Goal: Transaction & Acquisition: Purchase product/service

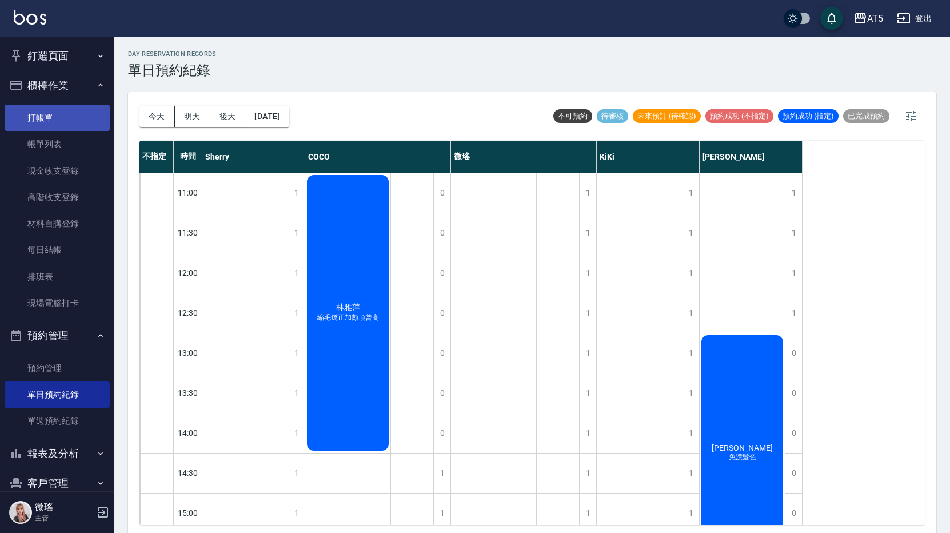
click at [64, 123] on link "打帳單" at bounding box center [57, 118] width 105 height 26
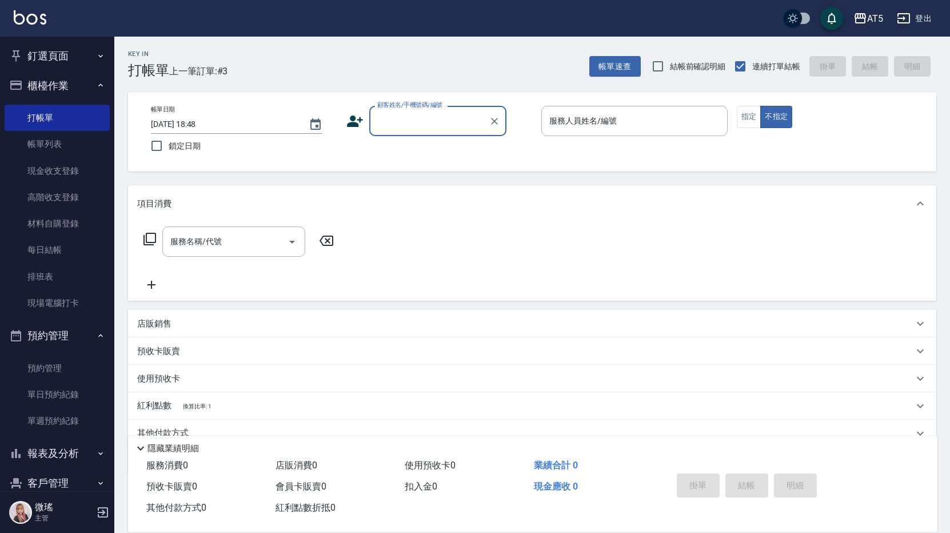
click at [391, 125] on input "顧客姓名/手機號碼/編號" at bounding box center [429, 121] width 110 height 20
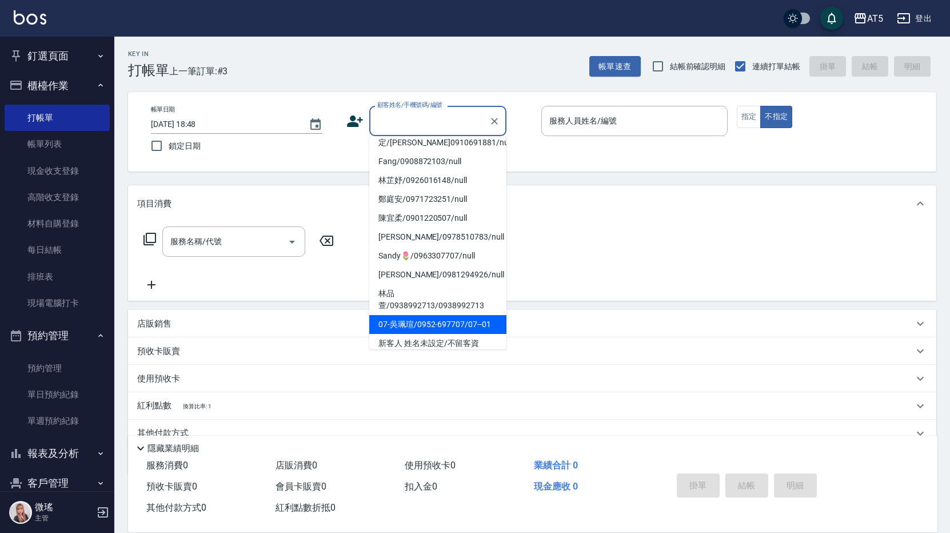
scroll to position [114, 0]
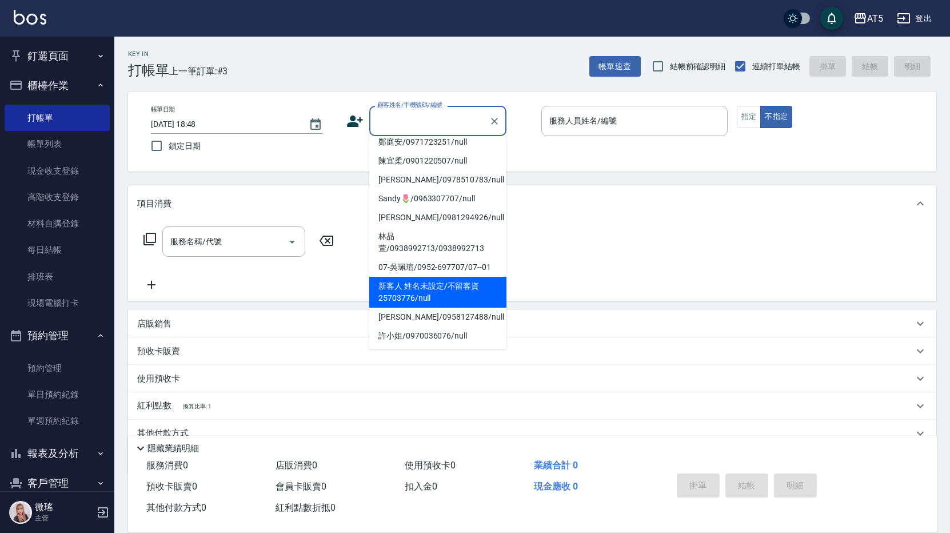
click at [442, 301] on li "新客人 姓名未設定/不留客資25703776/null" at bounding box center [437, 292] width 137 height 31
type input "新客人 姓名未設定/不留客資25703776/null"
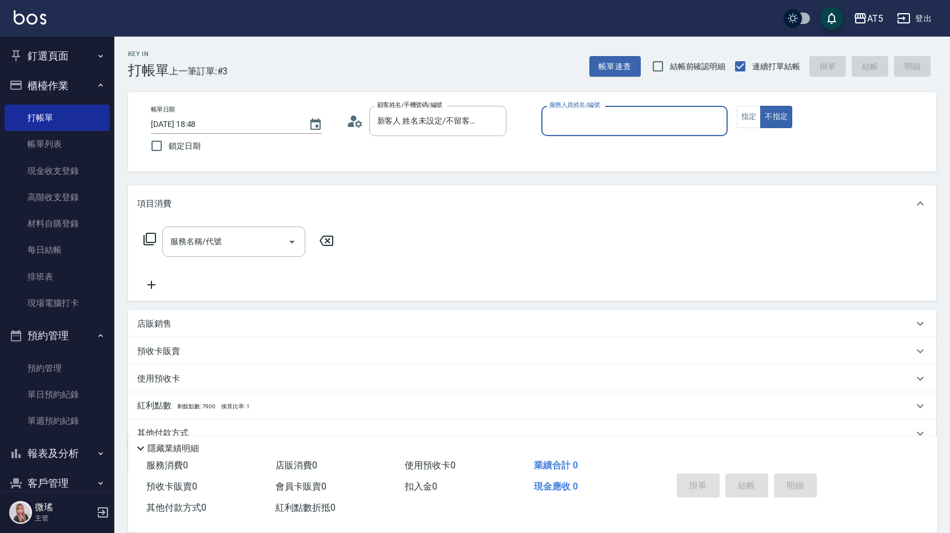
click at [579, 131] on input "服務人員姓名/編號" at bounding box center [634, 121] width 176 height 20
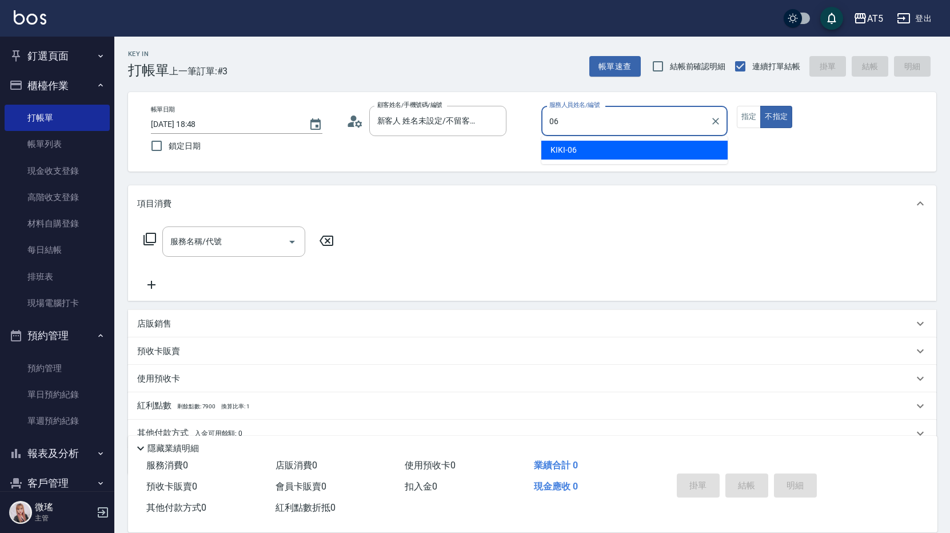
type input "KIKI-06"
type button "false"
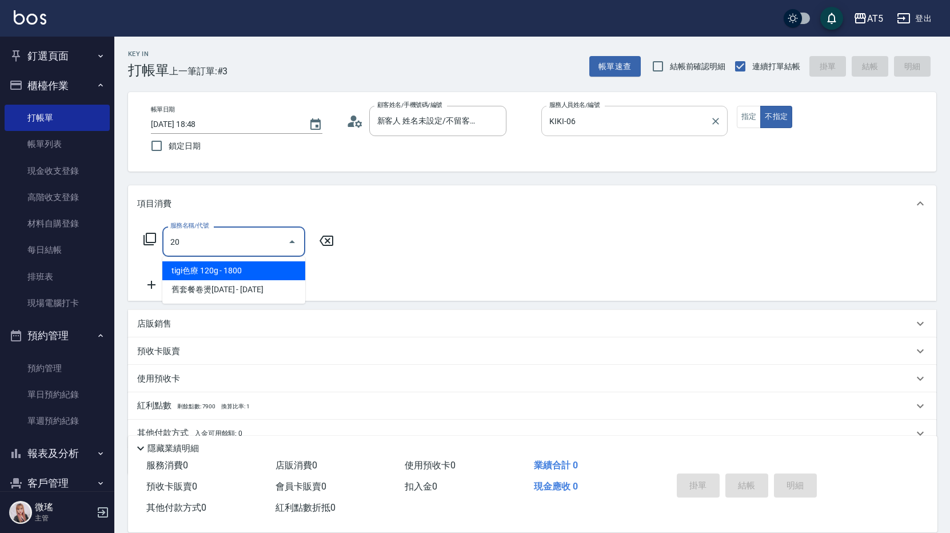
type input "201"
type input "30"
type input "洗髮(201)"
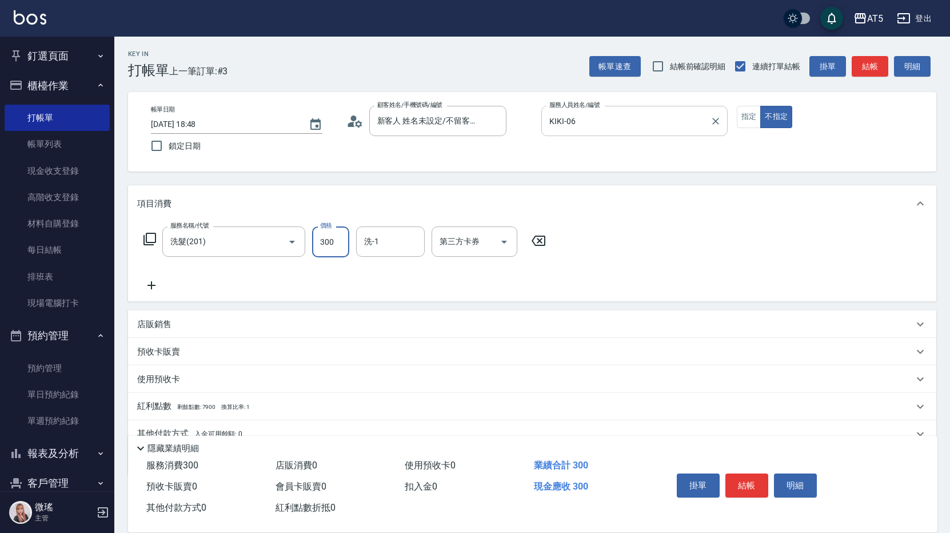
type input "0"
type input "40"
type input "400"
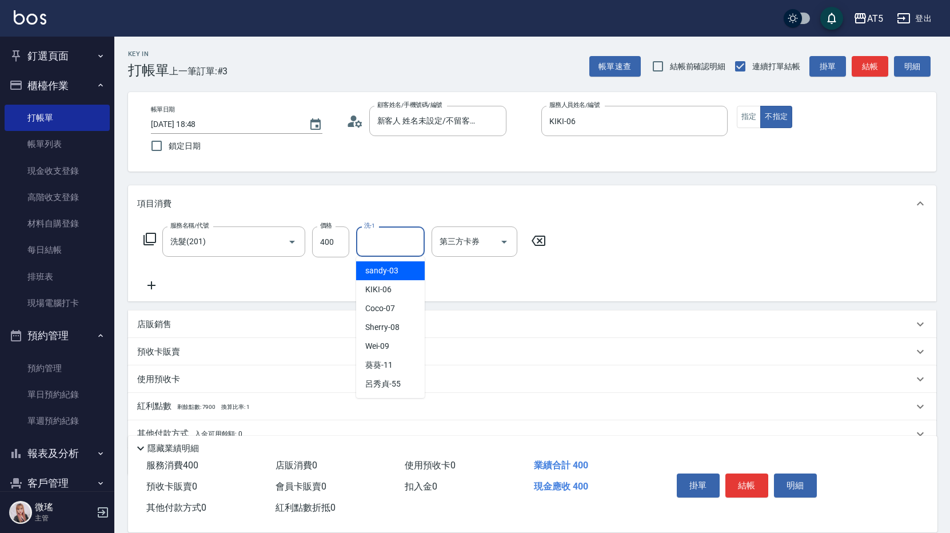
click at [415, 233] on input "洗-1" at bounding box center [390, 241] width 58 height 20
type input "sandy-03"
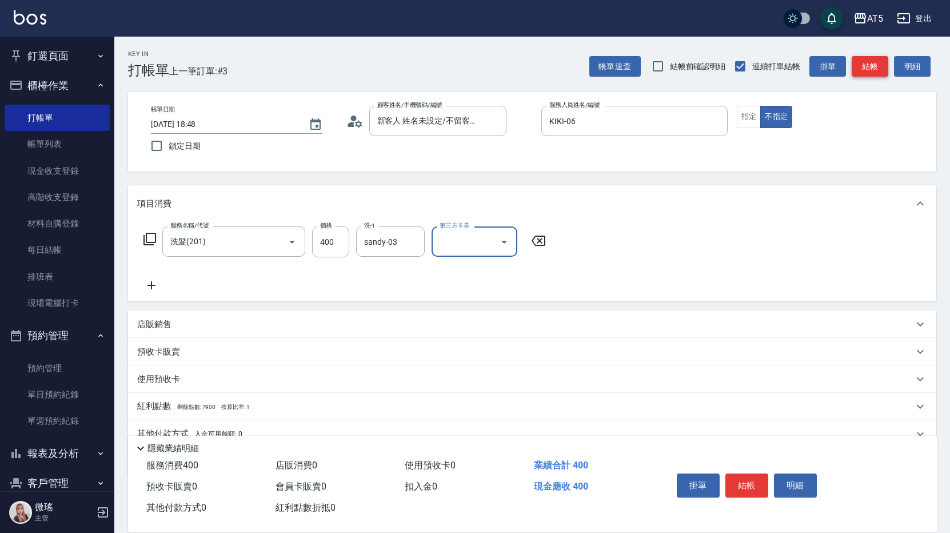
click at [859, 58] on button "結帳" at bounding box center [869, 66] width 37 height 21
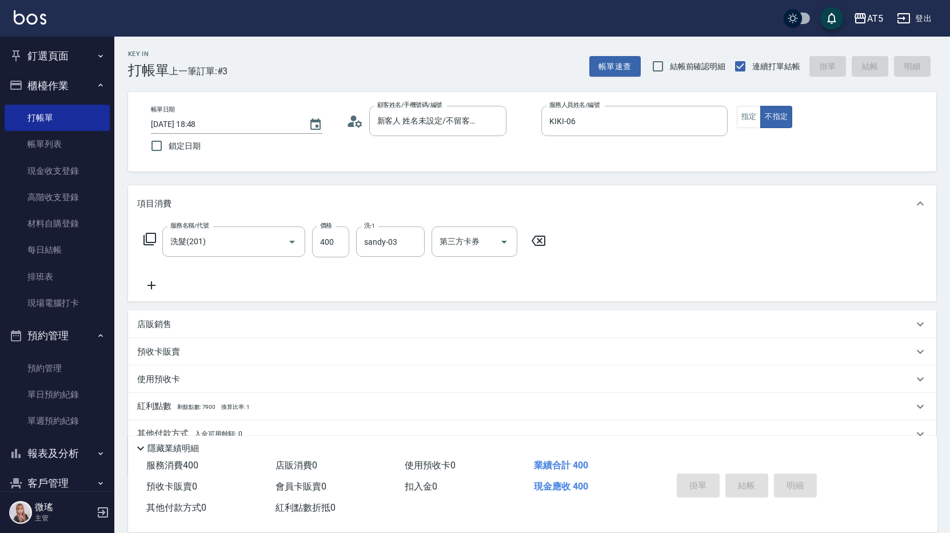
type input "0"
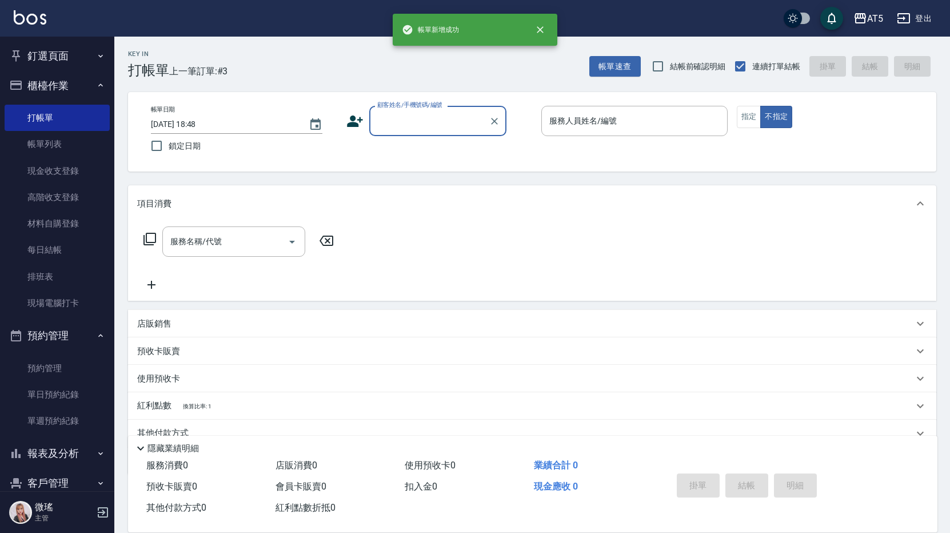
scroll to position [0, 0]
click at [438, 126] on input "顧客姓名/手機號碼/編號" at bounding box center [429, 121] width 110 height 20
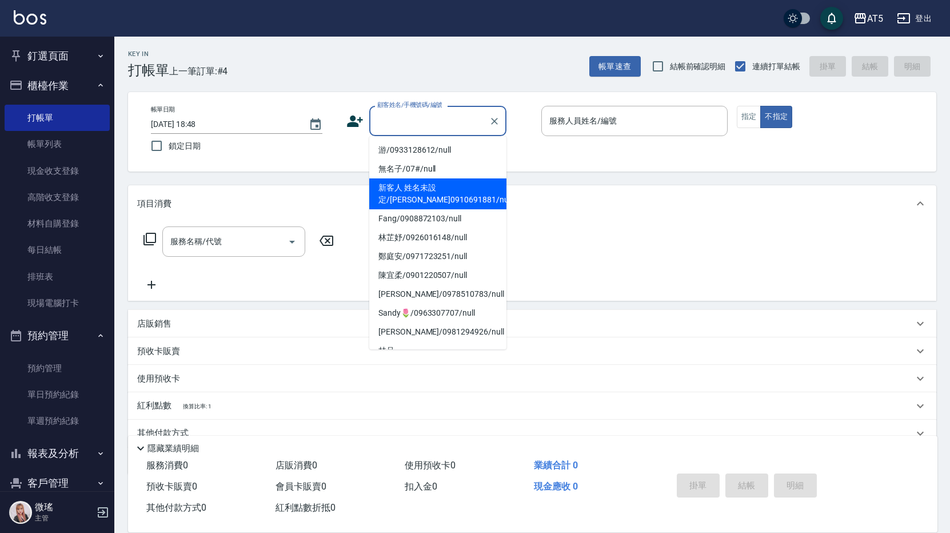
scroll to position [171, 0]
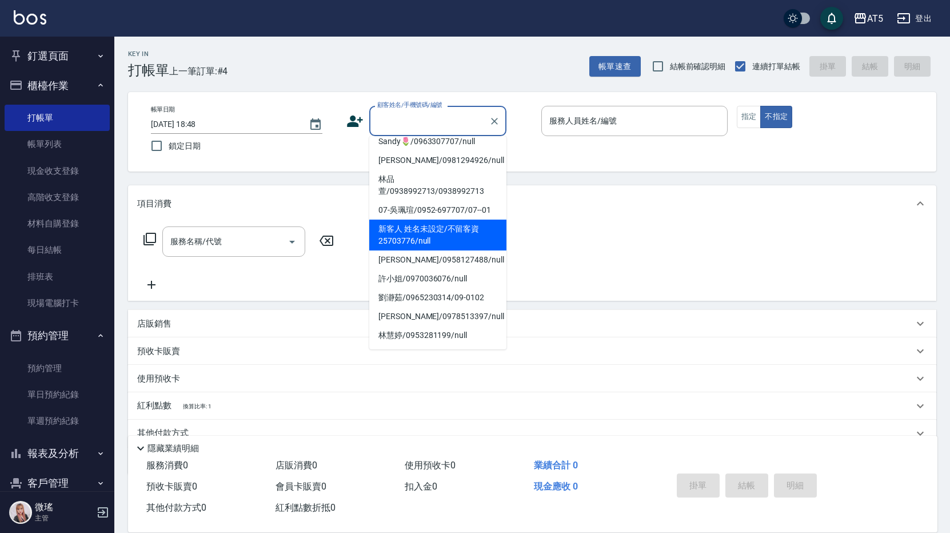
click at [425, 230] on li "新客人 姓名未設定/不留客資25703776/null" at bounding box center [437, 234] width 137 height 31
type input "新客人 姓名未設定/不留客資25703776/null"
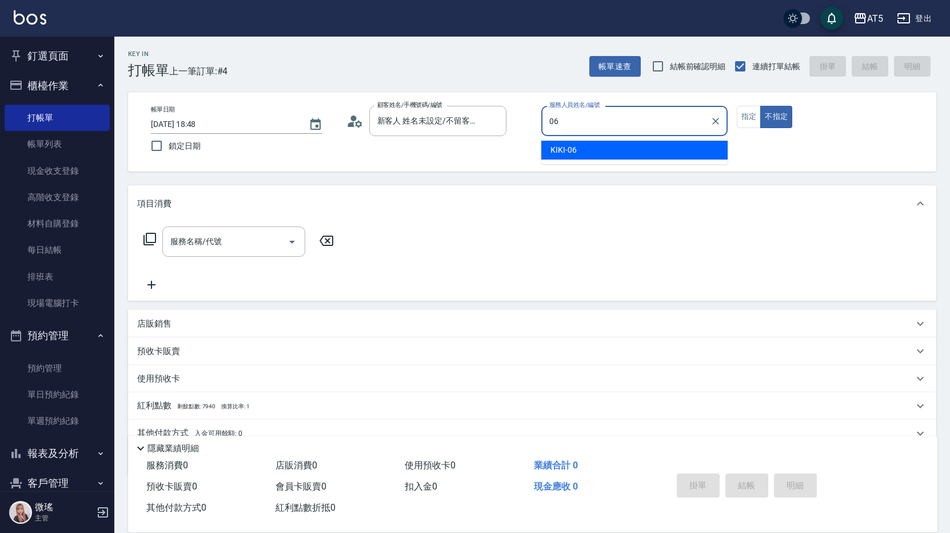
type input "KIKI-06"
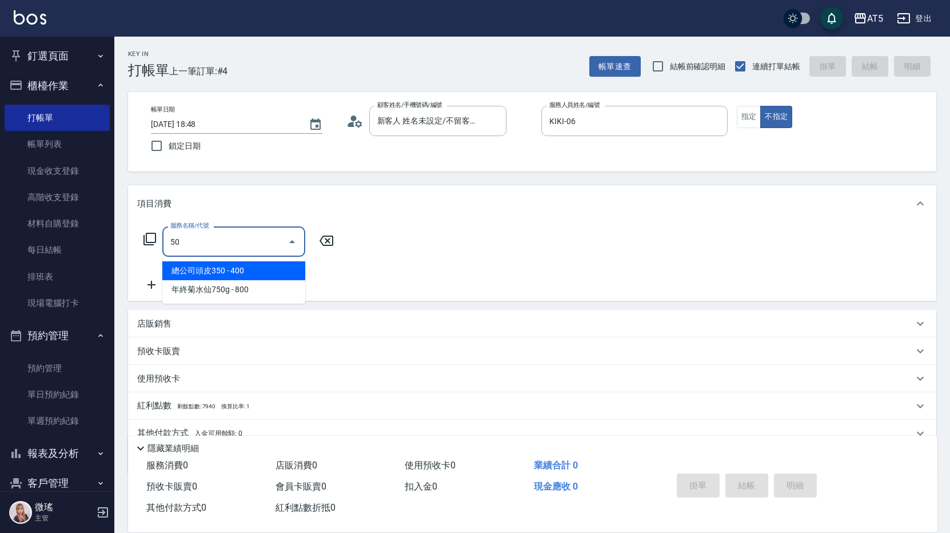
type input "501"
type input "100"
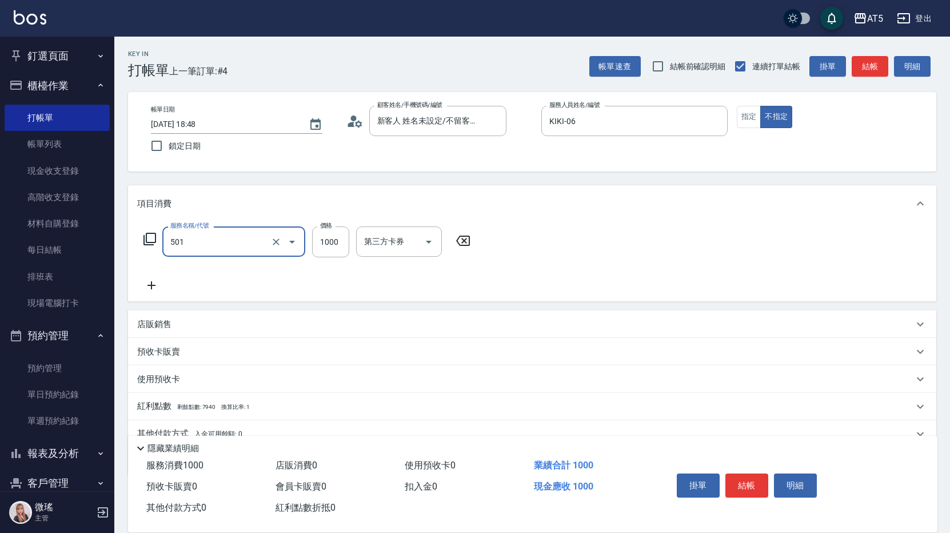
type input "染髮(501)"
type input "0"
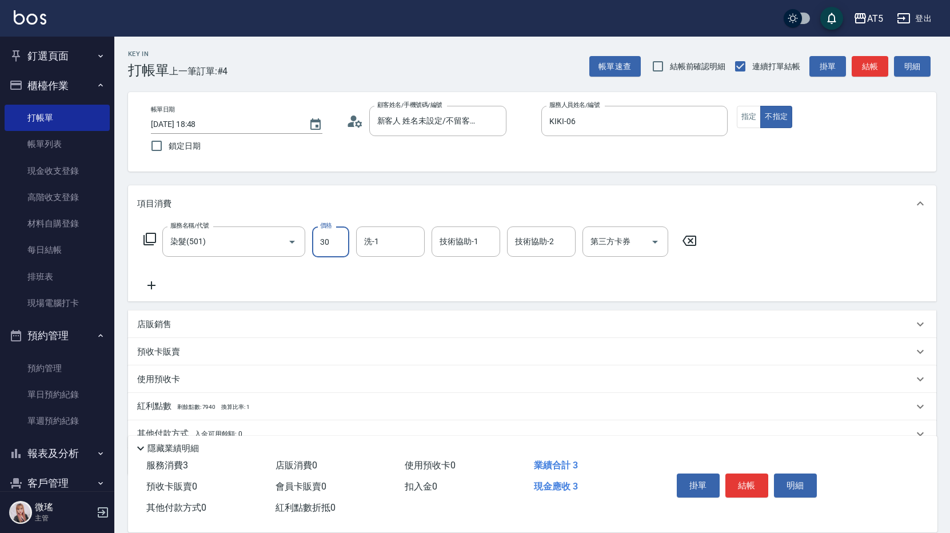
type input "300"
type input "30"
type input "3000"
type input "300"
type input "3000"
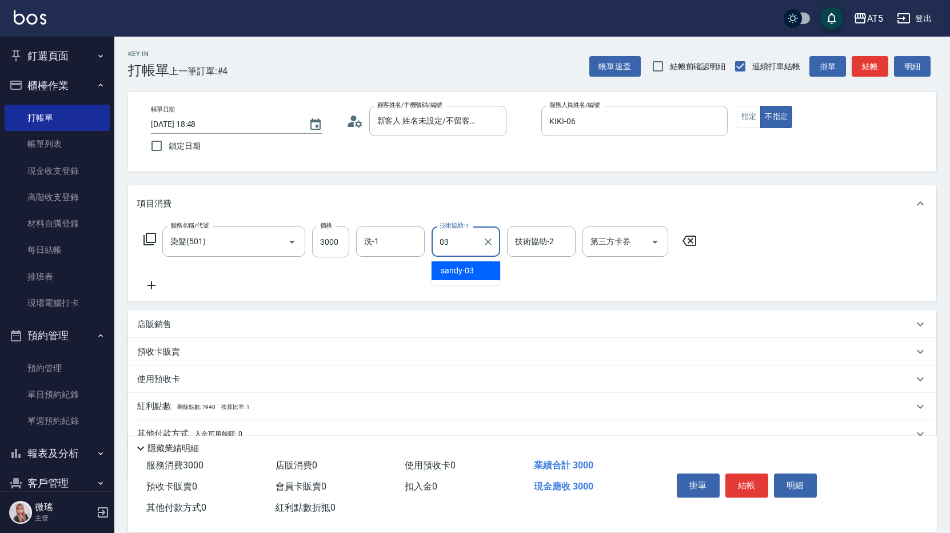
type input "sandy-03"
click at [146, 285] on icon at bounding box center [151, 285] width 29 height 14
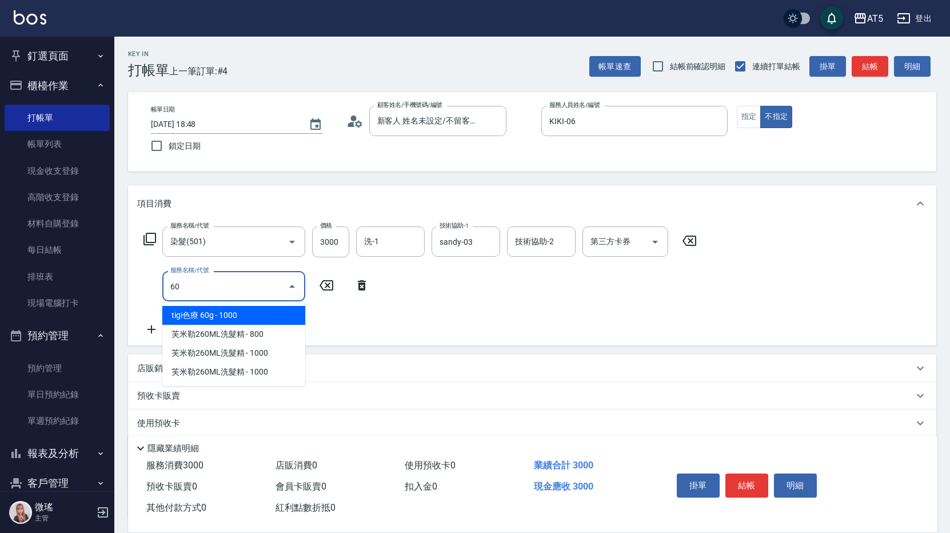
type input "601"
type input "330"
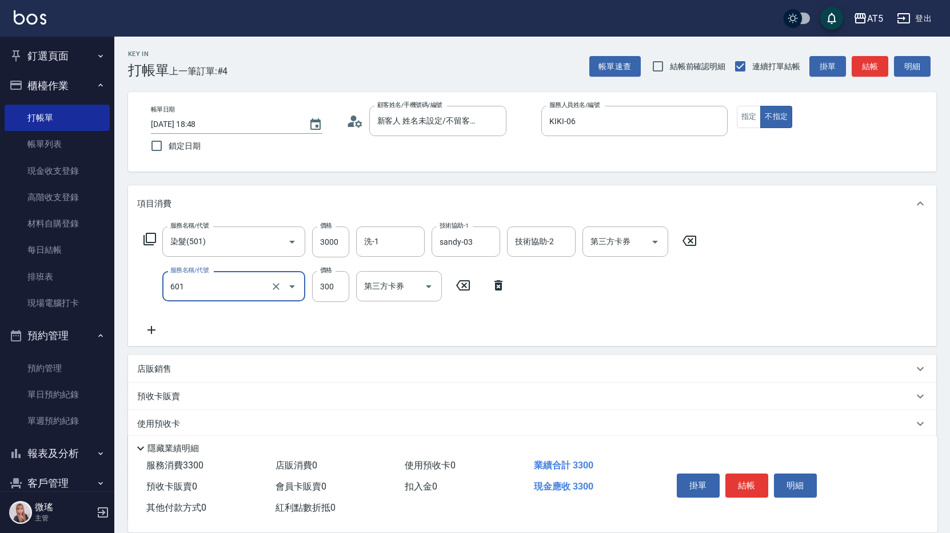
type input "自備護髮(601)"
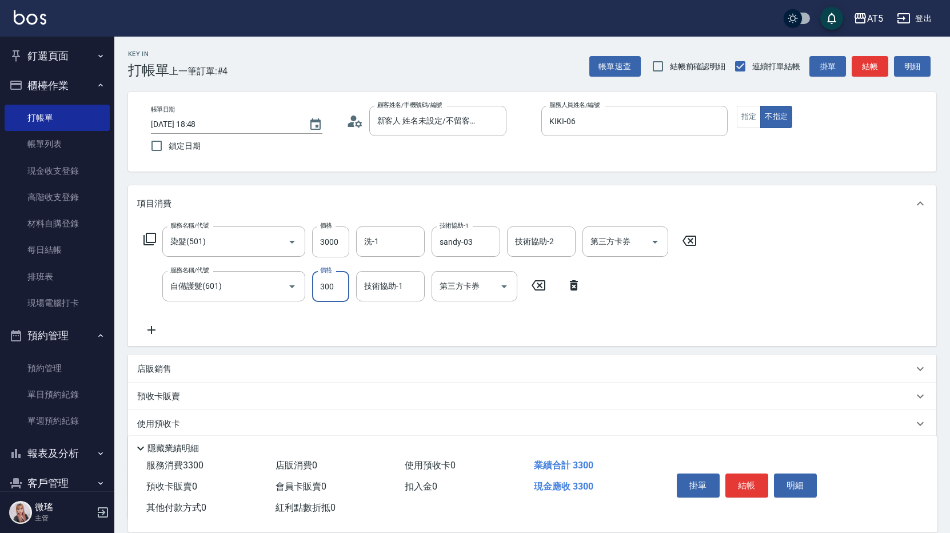
type input "1"
type input "300"
type input "110"
type input "310"
type input "1100"
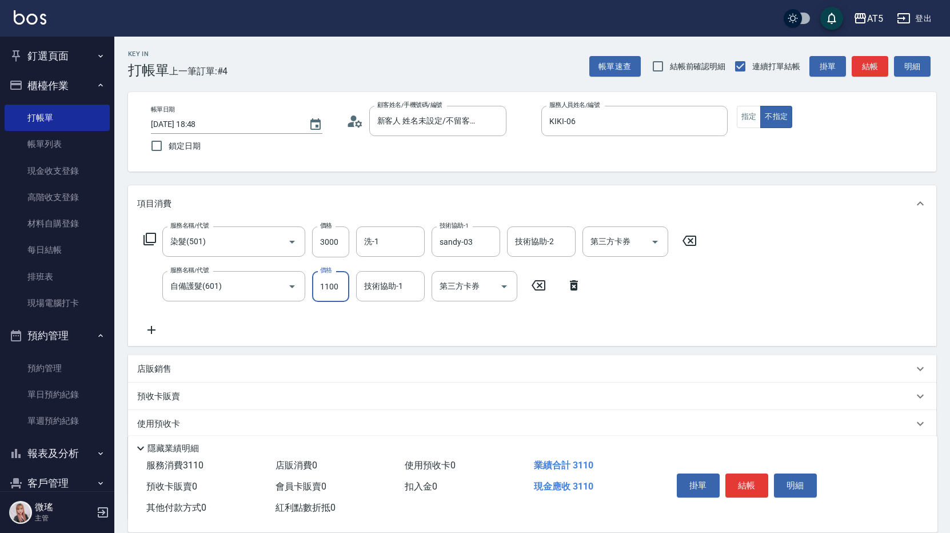
type input "410"
type input "1100"
click at [335, 241] on input "3000" at bounding box center [330, 241] width 37 height 31
type input "300"
type input "3"
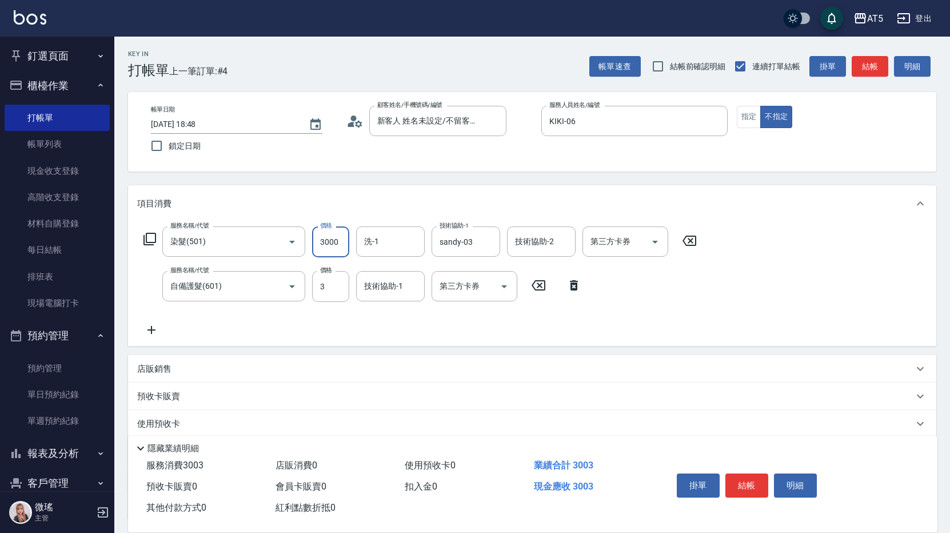
click at [335, 241] on input "3000" at bounding box center [330, 241] width 37 height 31
type input "3"
type input "0"
type input "360"
type input "30"
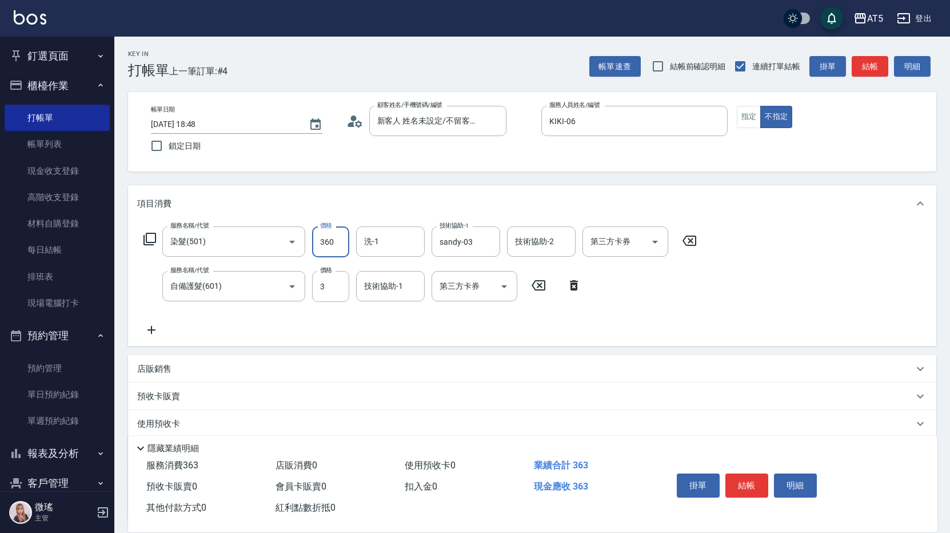
type input "3600"
type input "360"
type input "3600"
click at [321, 281] on input "3" at bounding box center [330, 286] width 37 height 31
type input "110"
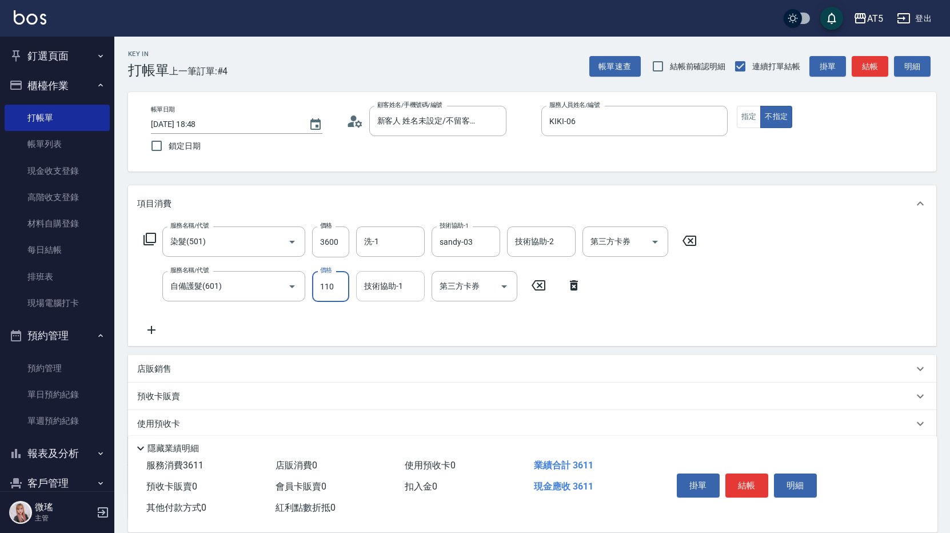
type input "370"
type input "1100"
type input "470"
type input "1100"
click at [419, 112] on input "新客人 姓名未設定/不留客資25703776/null" at bounding box center [429, 121] width 110 height 20
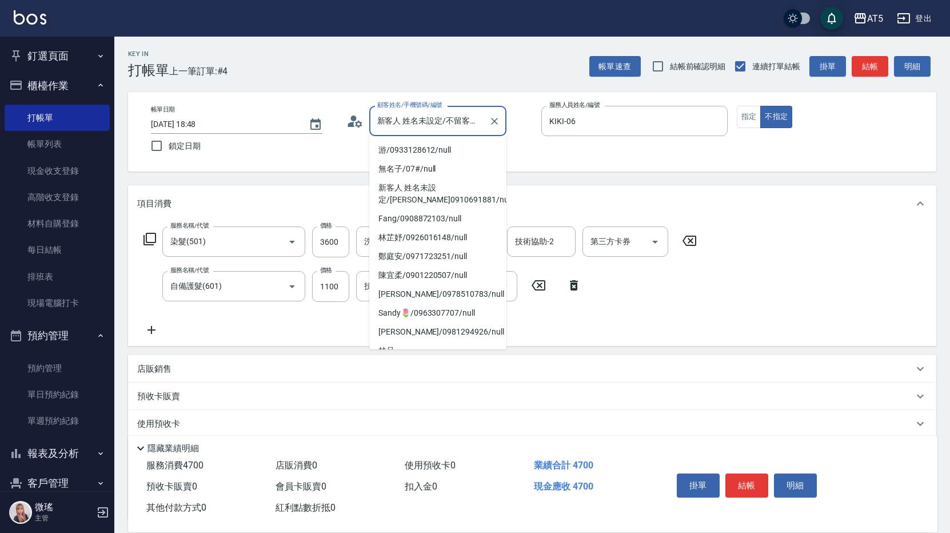
scroll to position [73, 0]
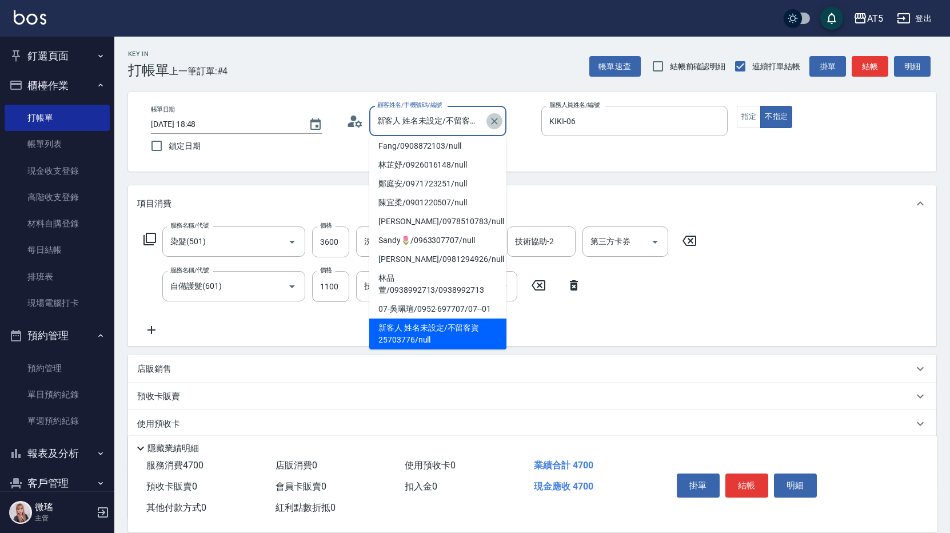
click at [495, 119] on icon "Clear" at bounding box center [494, 121] width 7 height 7
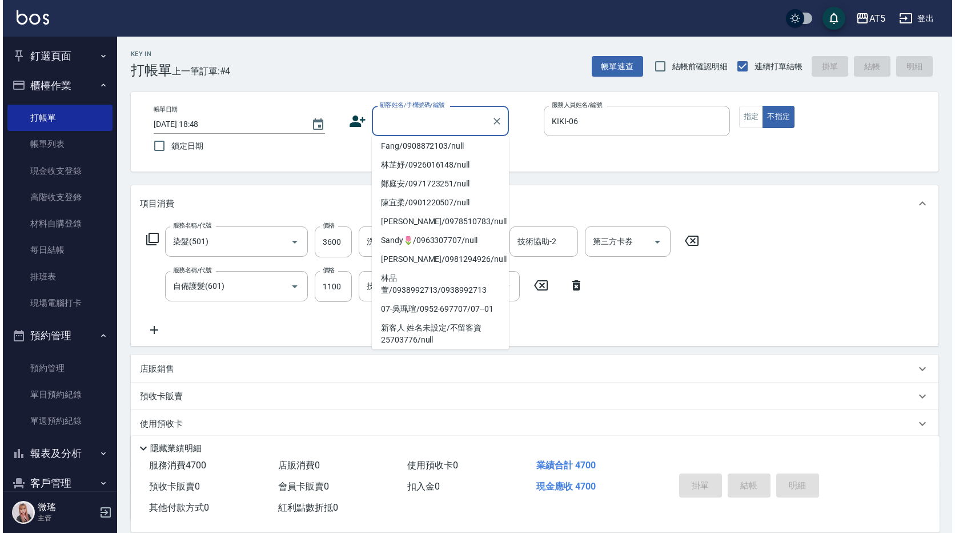
scroll to position [5, 0]
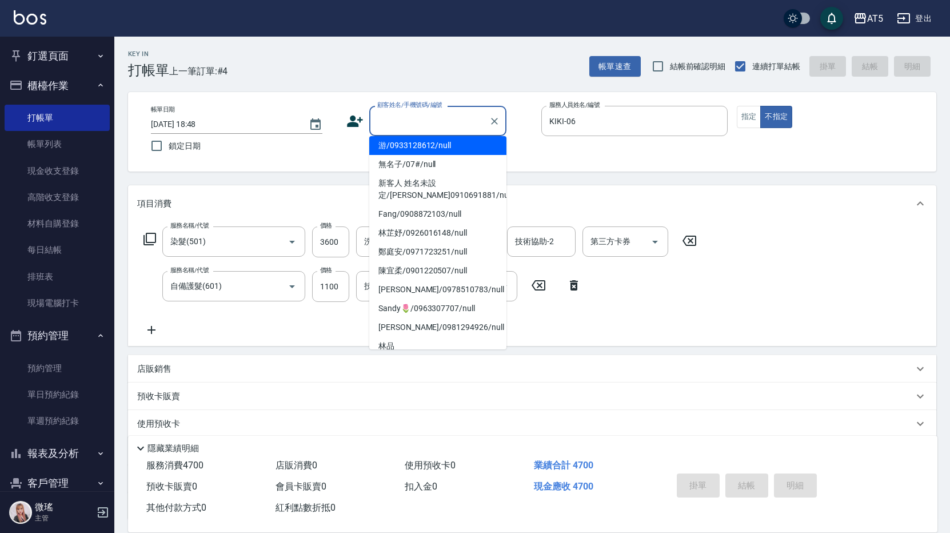
click at [452, 119] on input "顧客姓名/手機號碼/編號" at bounding box center [429, 121] width 110 height 20
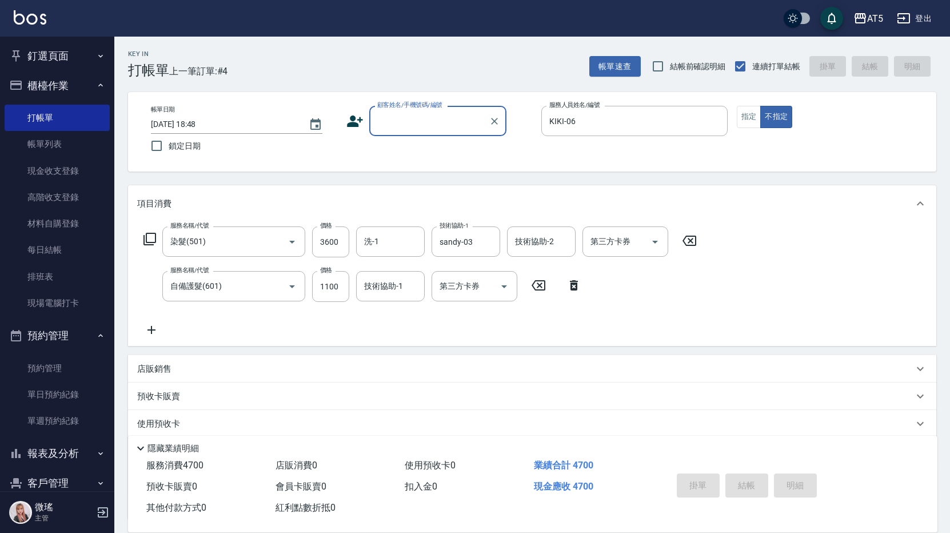
type input "ㄨ"
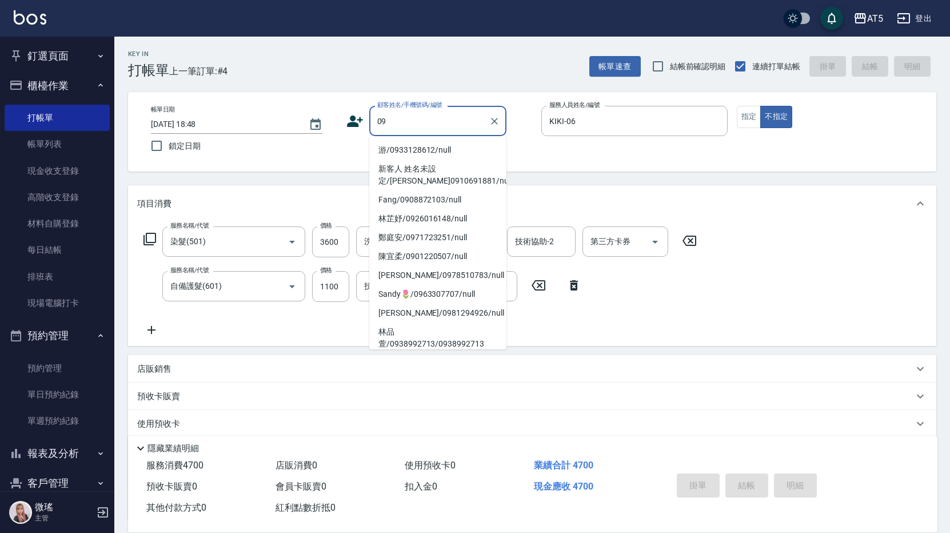
click at [431, 149] on li "游/0933128612/null" at bounding box center [437, 150] width 137 height 19
type input "游/0933128612/null"
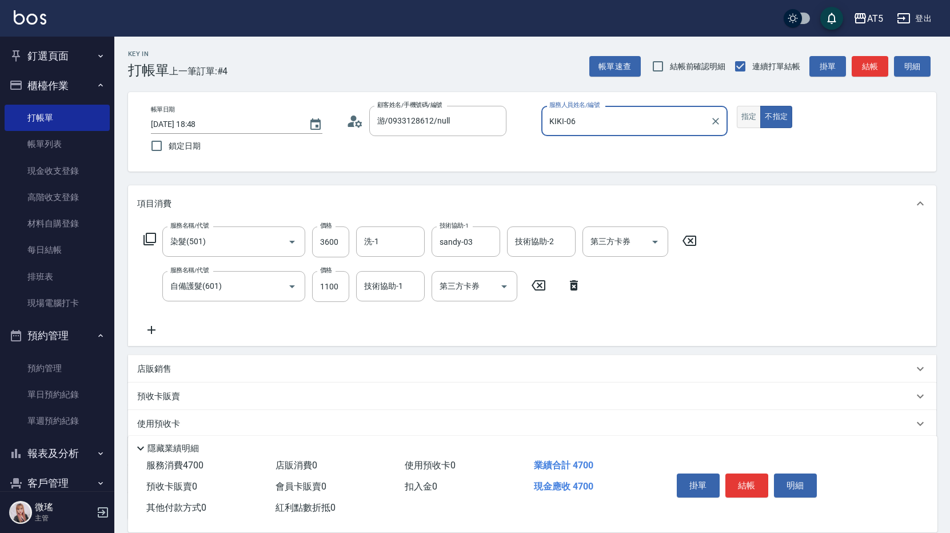
click at [747, 121] on button "指定" at bounding box center [749, 117] width 25 height 22
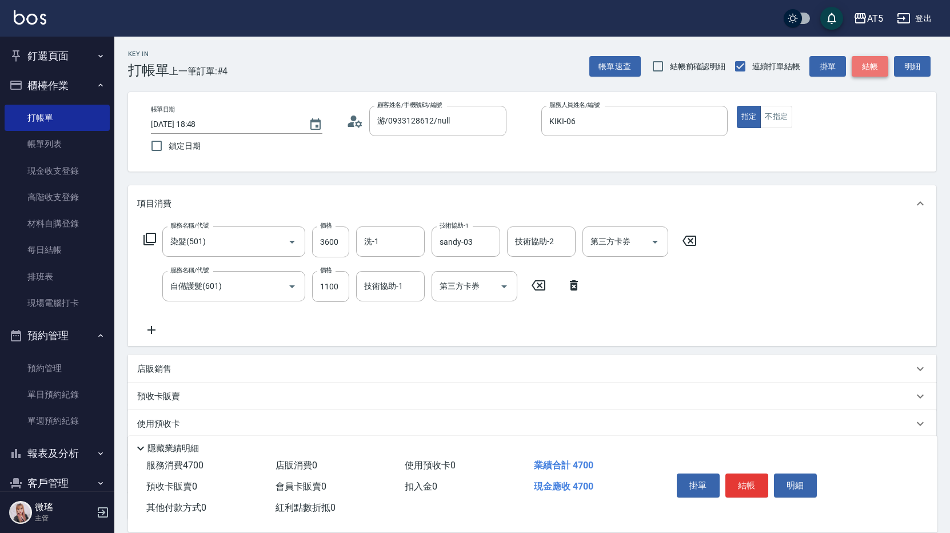
click at [871, 61] on button "結帳" at bounding box center [869, 66] width 37 height 21
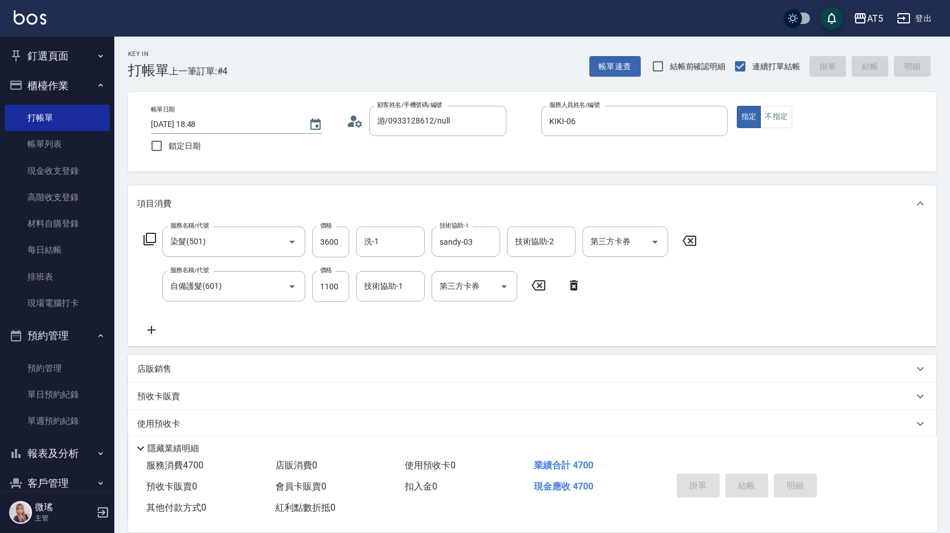
type input "2025/09/23 18:49"
type input "0"
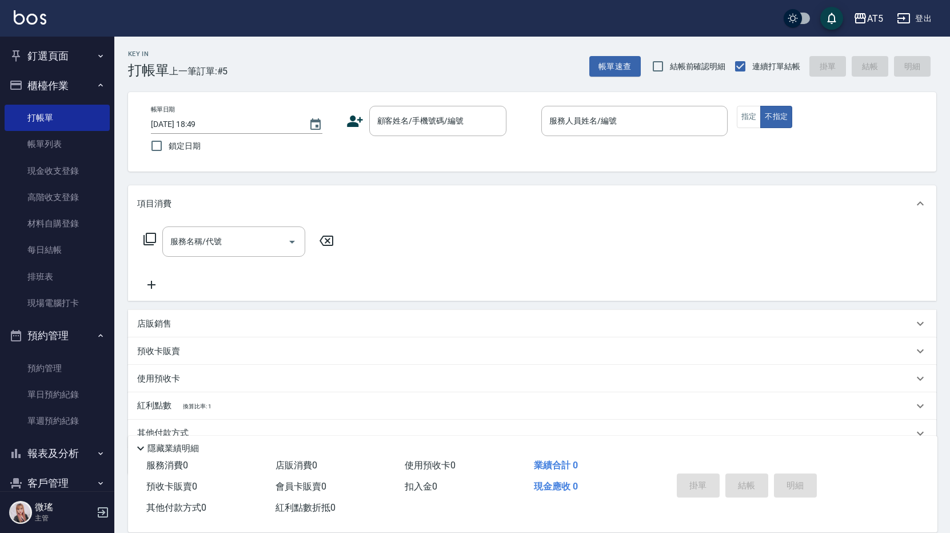
click at [47, 58] on button "釘選頁面" at bounding box center [57, 56] width 105 height 30
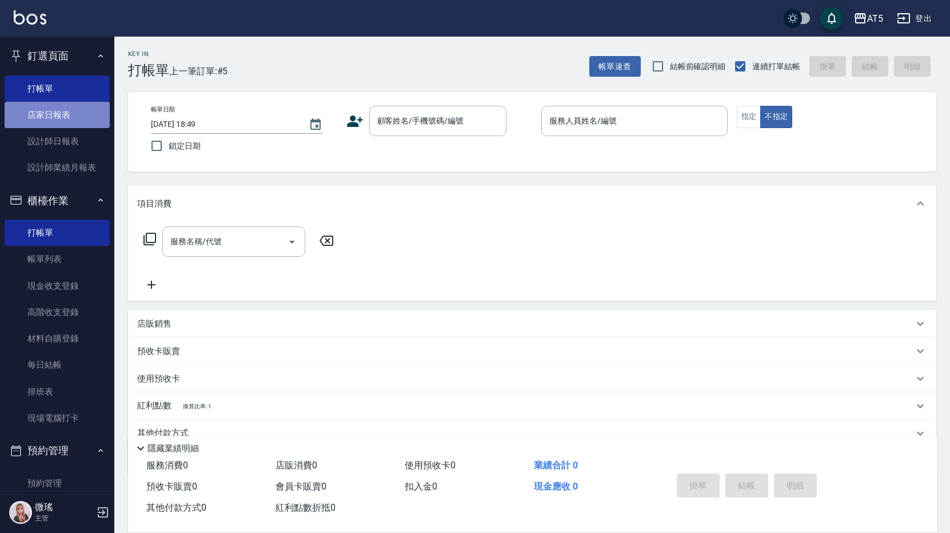
click at [58, 118] on link "店家日報表" at bounding box center [57, 115] width 105 height 26
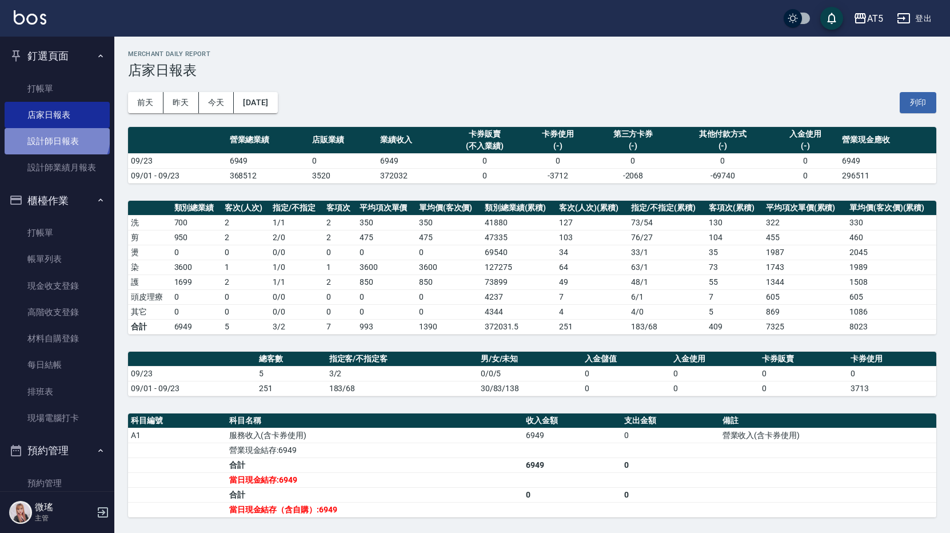
click at [55, 136] on link "設計師日報表" at bounding box center [57, 141] width 105 height 26
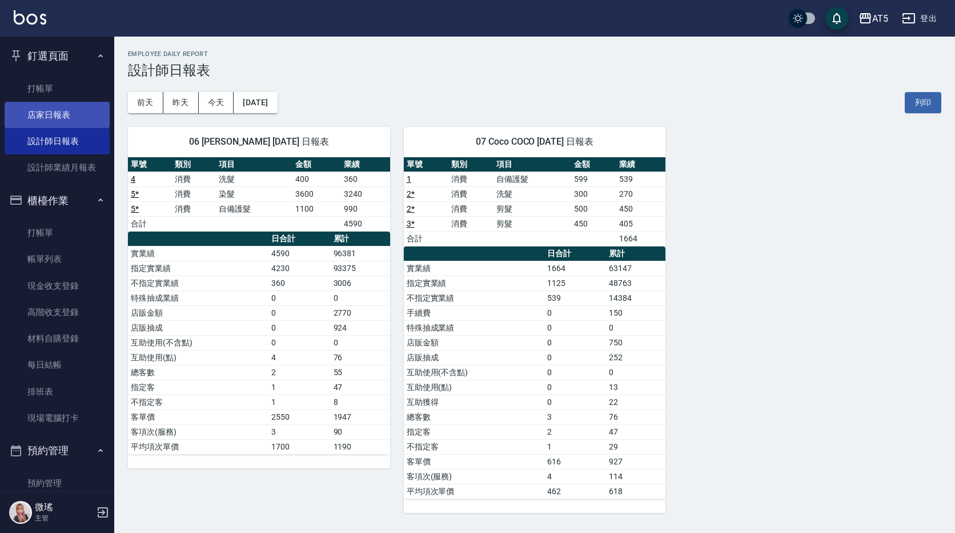
click at [58, 121] on link "店家日報表" at bounding box center [57, 115] width 105 height 26
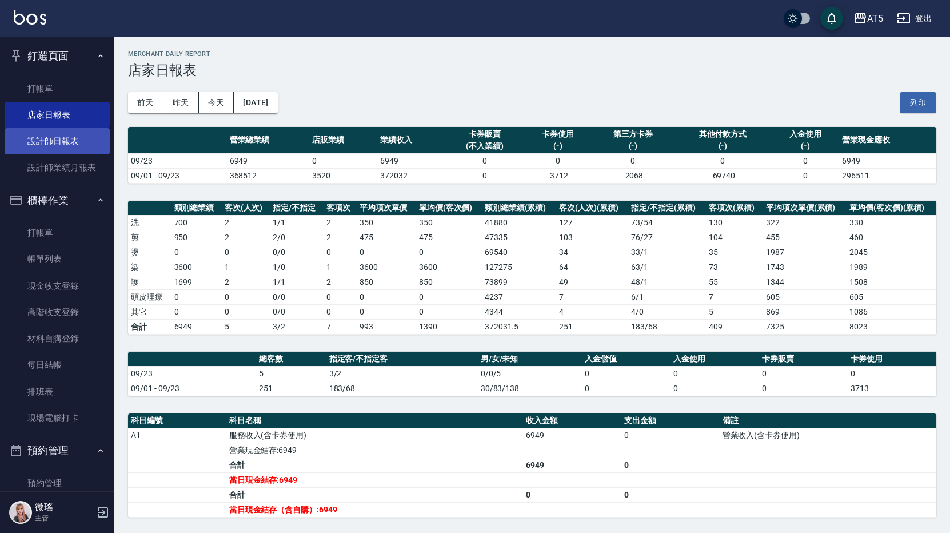
click at [38, 147] on link "設計師日報表" at bounding box center [57, 141] width 105 height 26
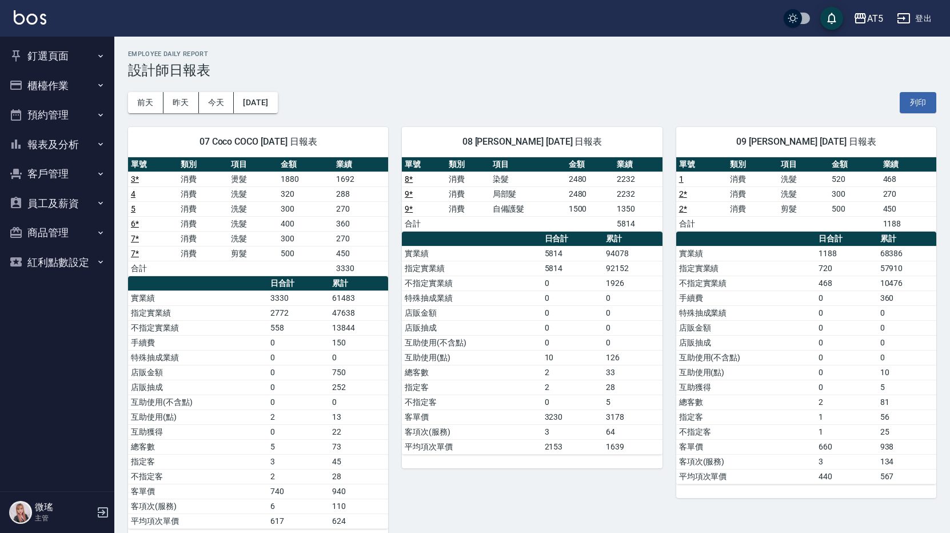
click at [74, 86] on button "櫃檯作業" at bounding box center [57, 86] width 105 height 30
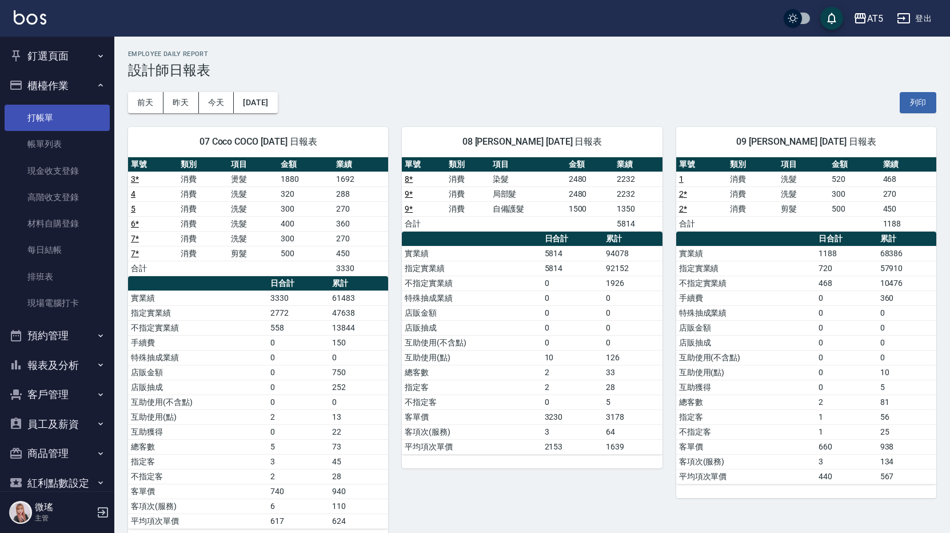
click at [74, 113] on link "打帳單" at bounding box center [57, 118] width 105 height 26
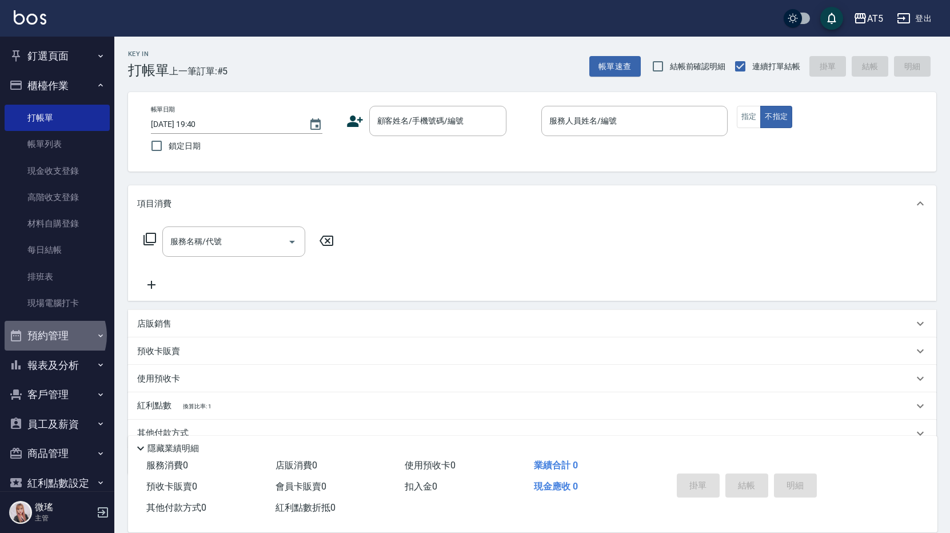
click at [51, 335] on button "預約管理" at bounding box center [57, 336] width 105 height 30
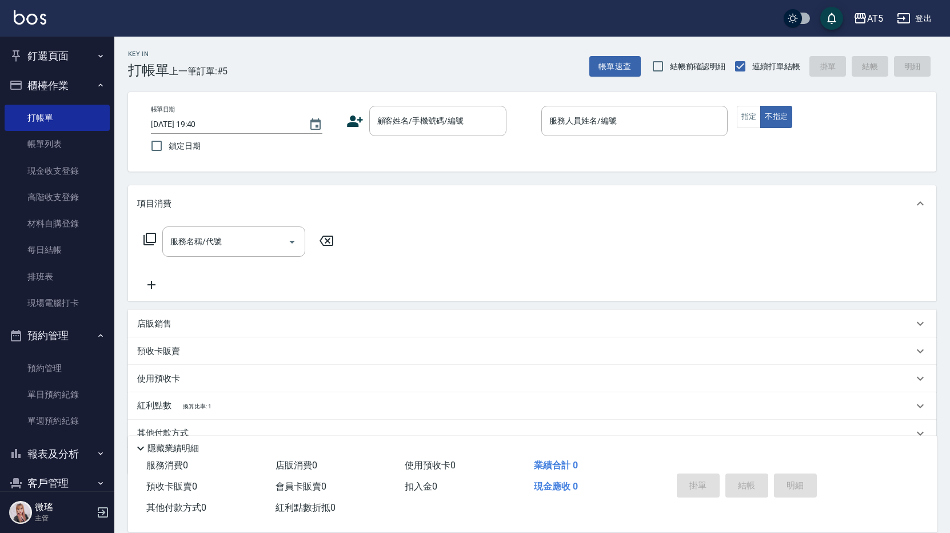
scroll to position [109, 0]
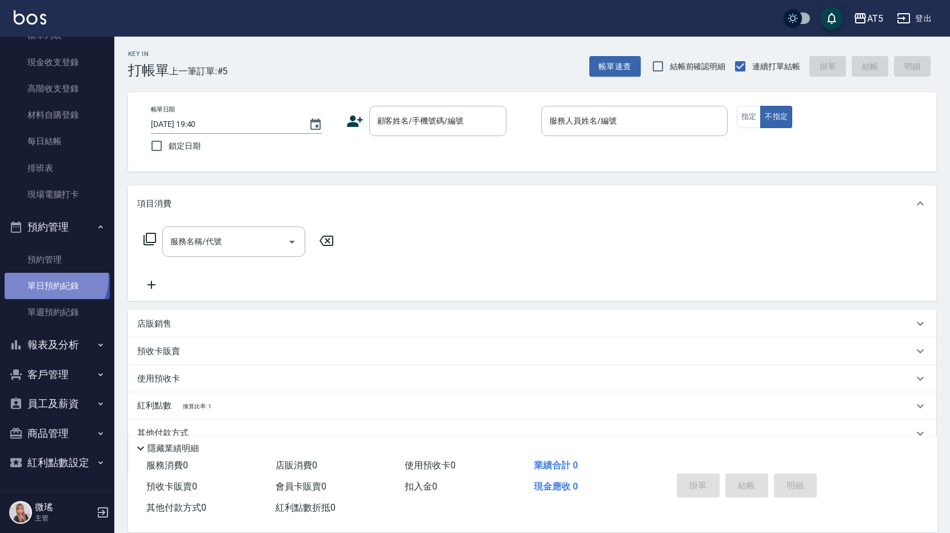
click at [53, 278] on link "單日預約紀錄" at bounding box center [57, 286] width 105 height 26
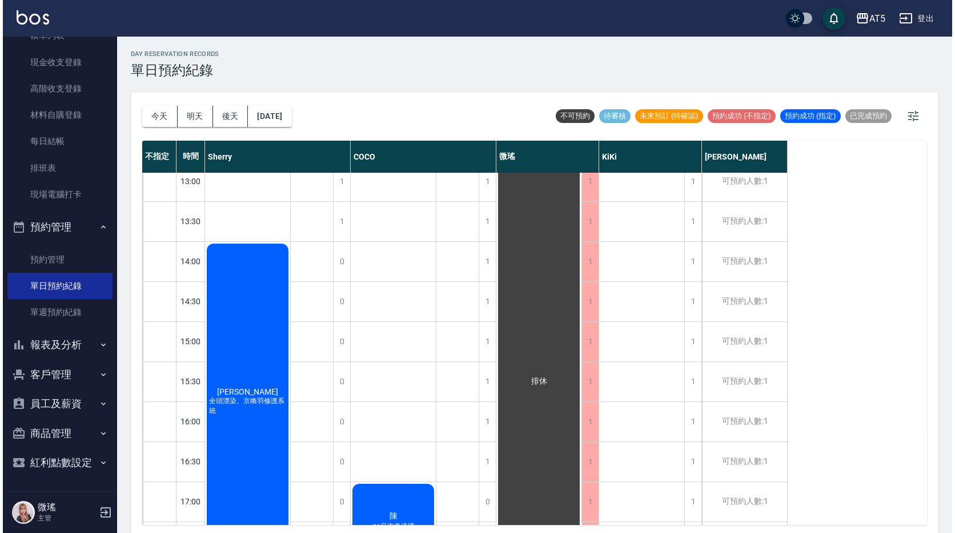
scroll to position [229, 0]
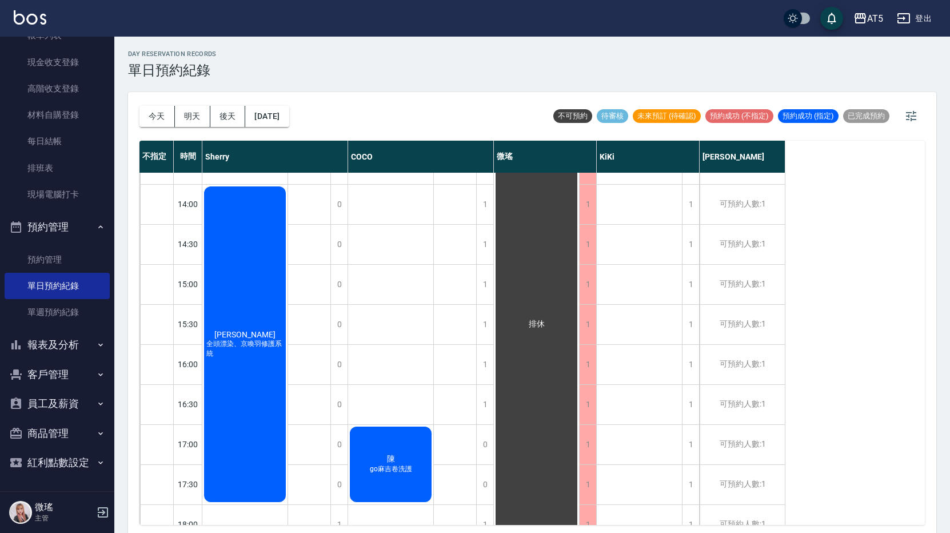
click at [251, 327] on div "游宜婷 全頭漂染、京喚羽修護系統" at bounding box center [244, 344] width 85 height 319
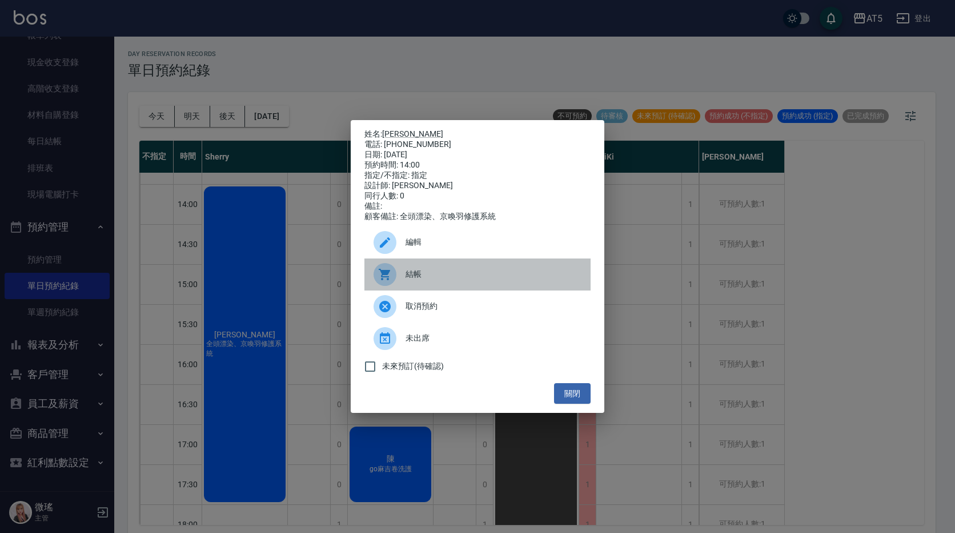
click at [427, 270] on div "結帳" at bounding box center [478, 274] width 226 height 32
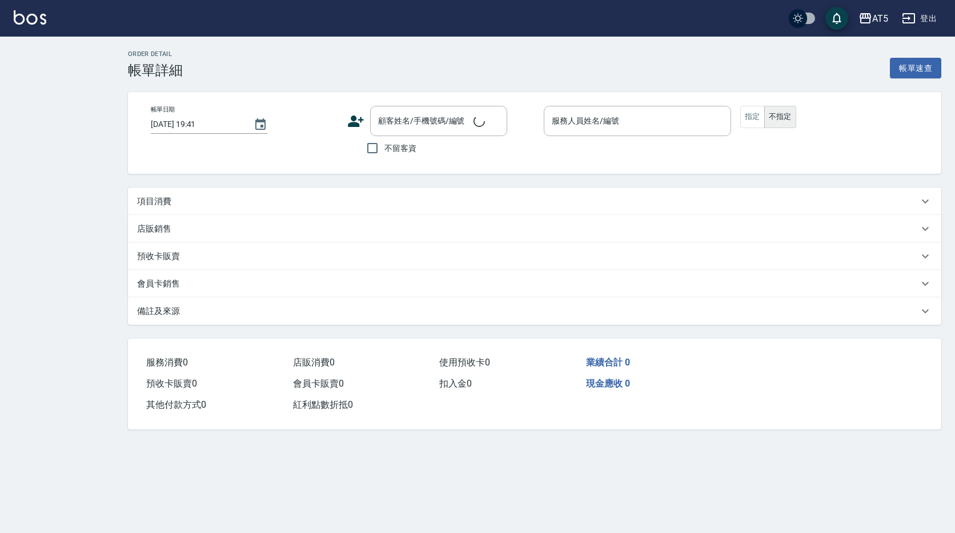
click at [340, 205] on div "項目消費" at bounding box center [528, 201] width 782 height 12
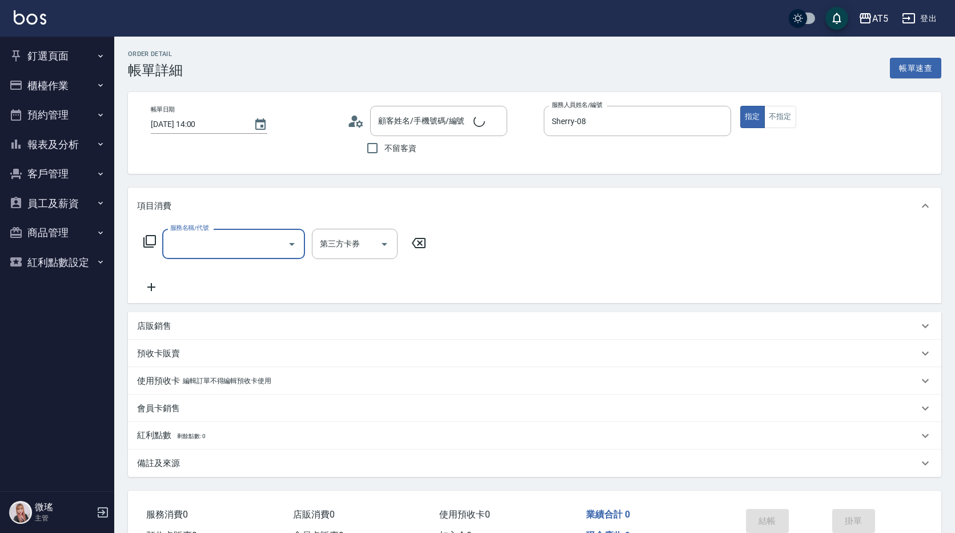
type input "[DATE] 14:00"
type input "Sherry-08"
click at [205, 245] on input "服務名稱/代號" at bounding box center [224, 244] width 115 height 20
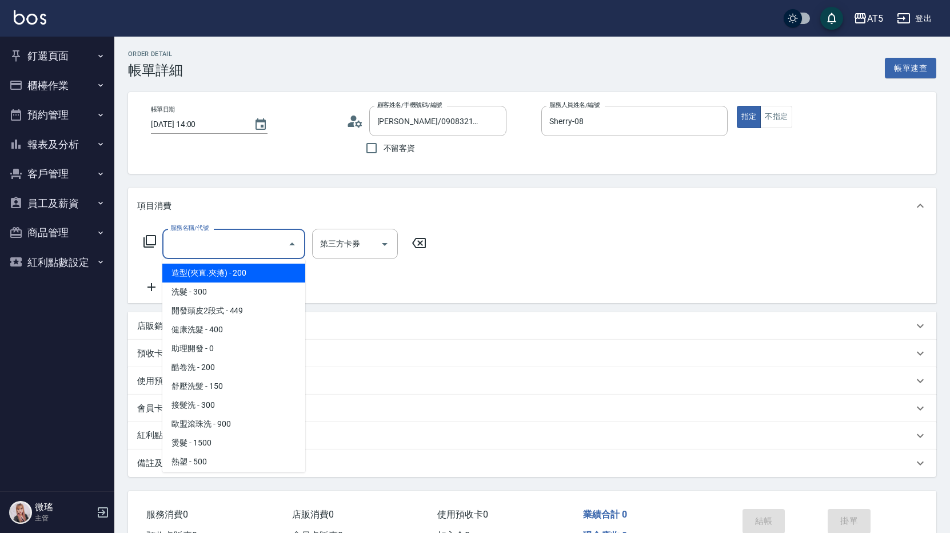
type input "[PERSON_NAME]/0908321085/null"
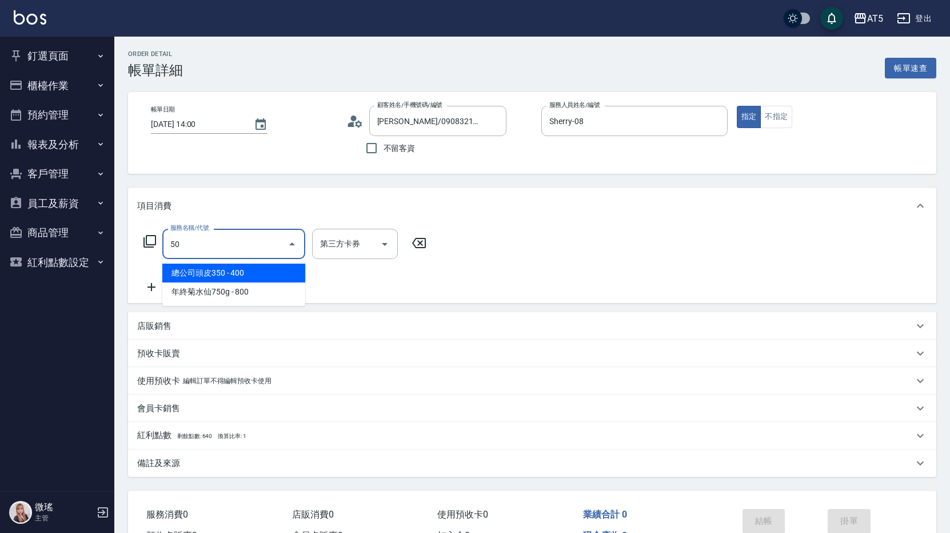
type input "501"
type input "100"
type input "染髮(501)"
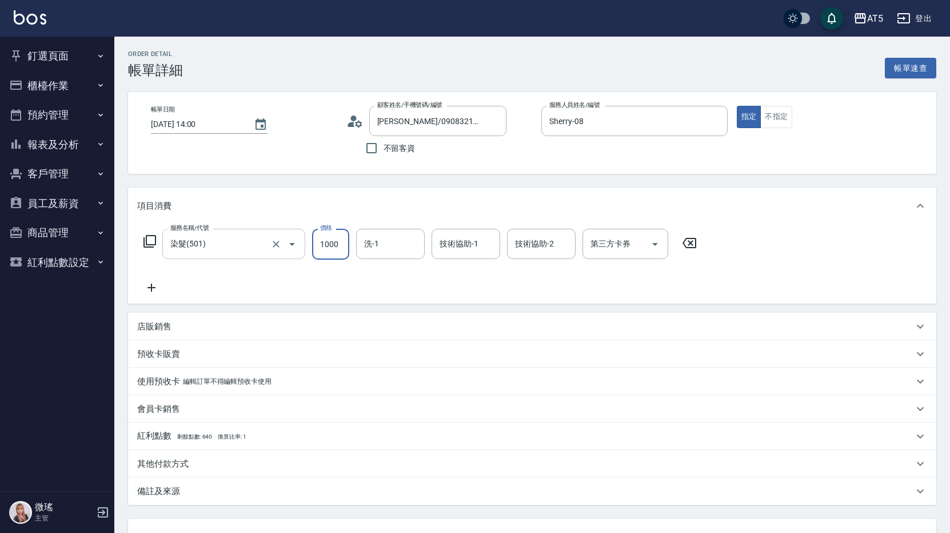
type input "0"
type input "24"
type input "20"
type input "2480"
type input "240"
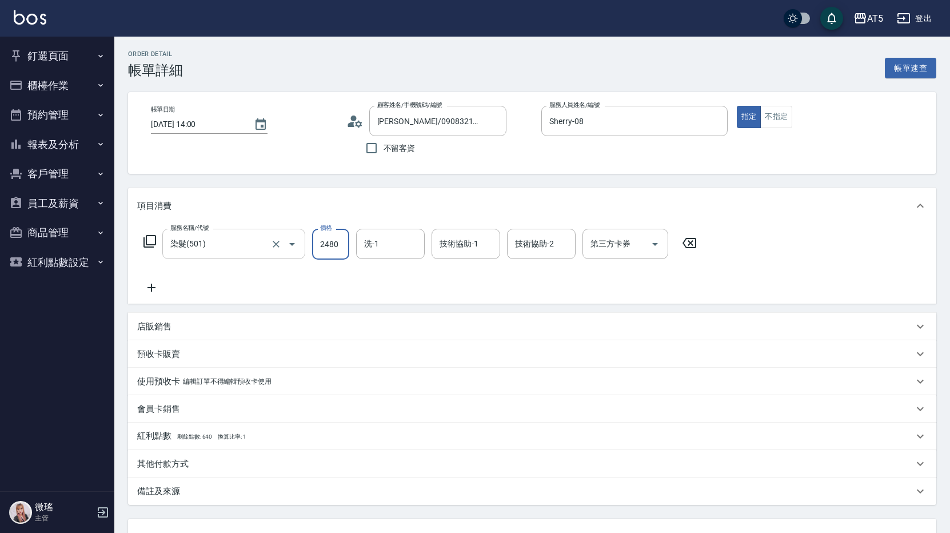
type input "2480"
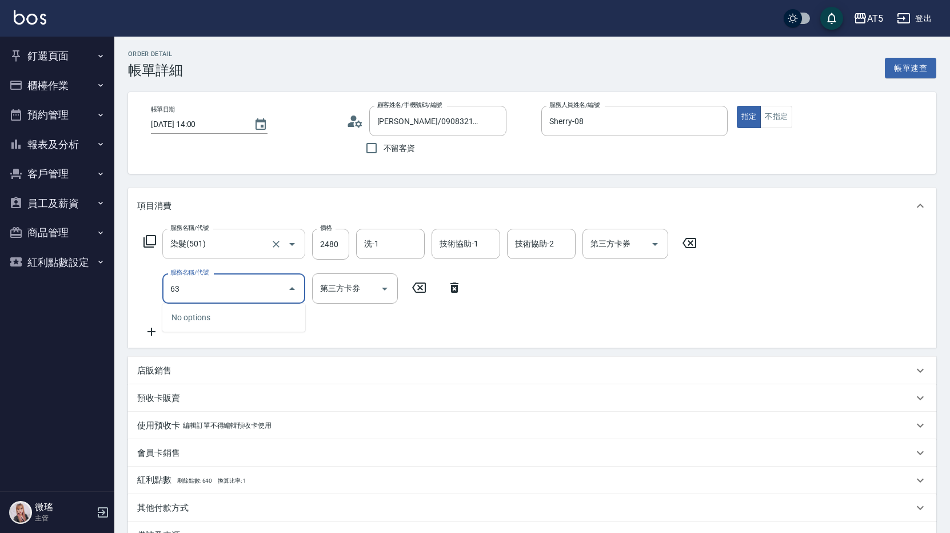
type input "631"
type input "540"
type input "京煥羽護髮長(631)"
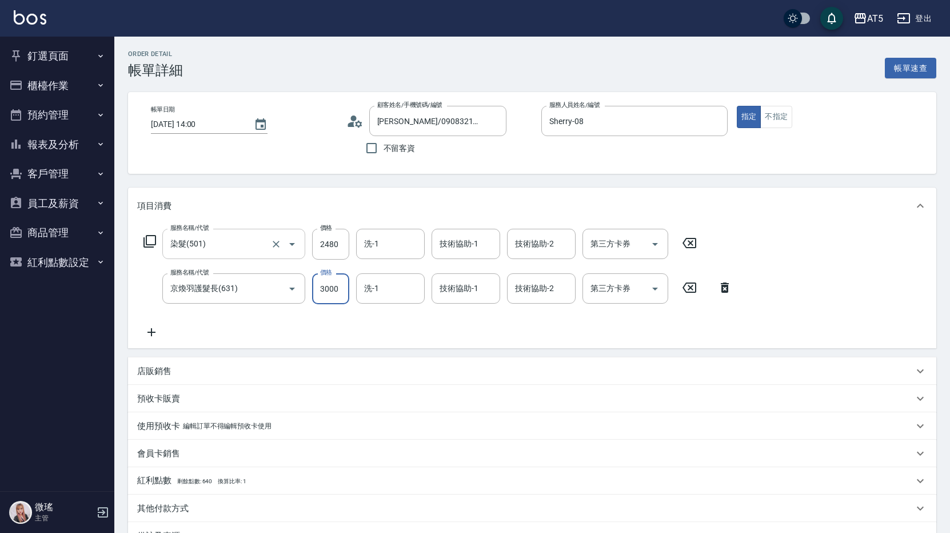
type input "240"
type input "40"
type input "250"
type input "400"
type input "640"
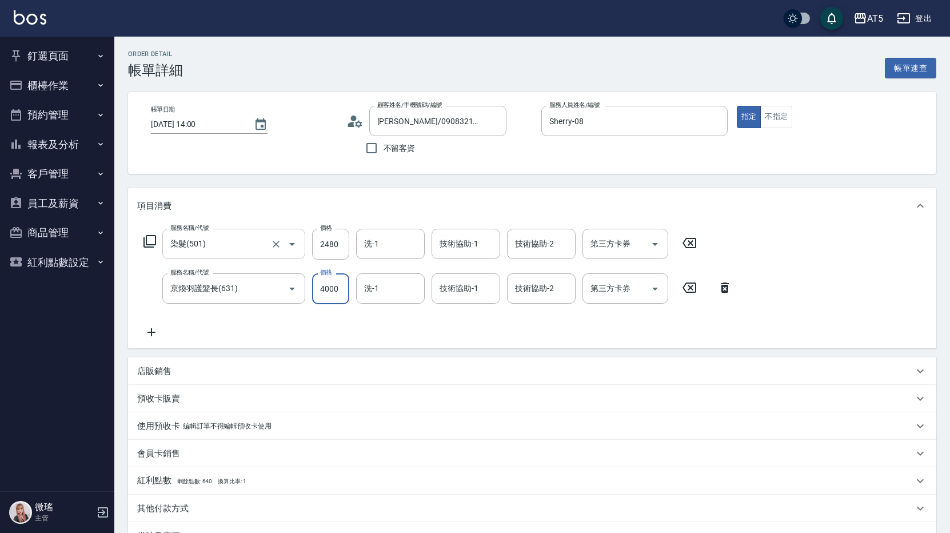
type input "4000"
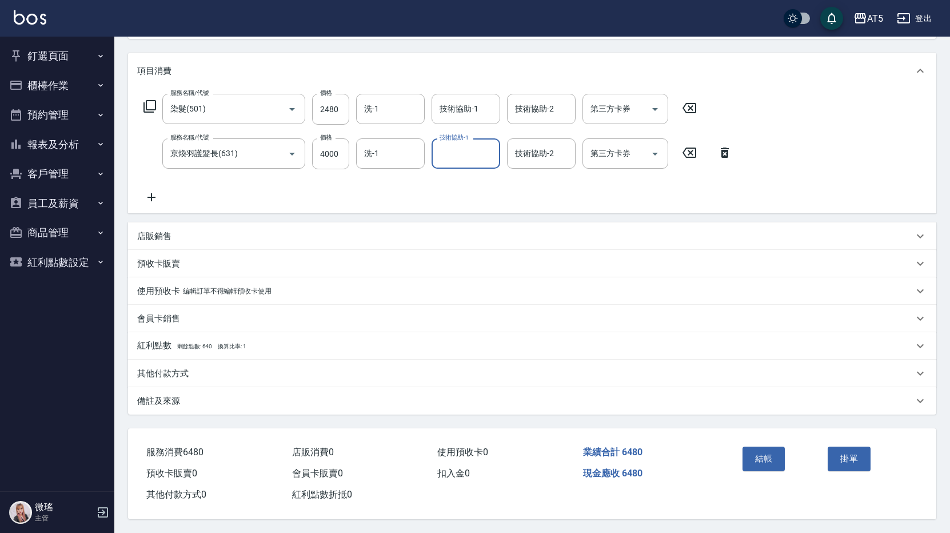
click at [254, 235] on div "店販銷售" at bounding box center [525, 236] width 776 height 12
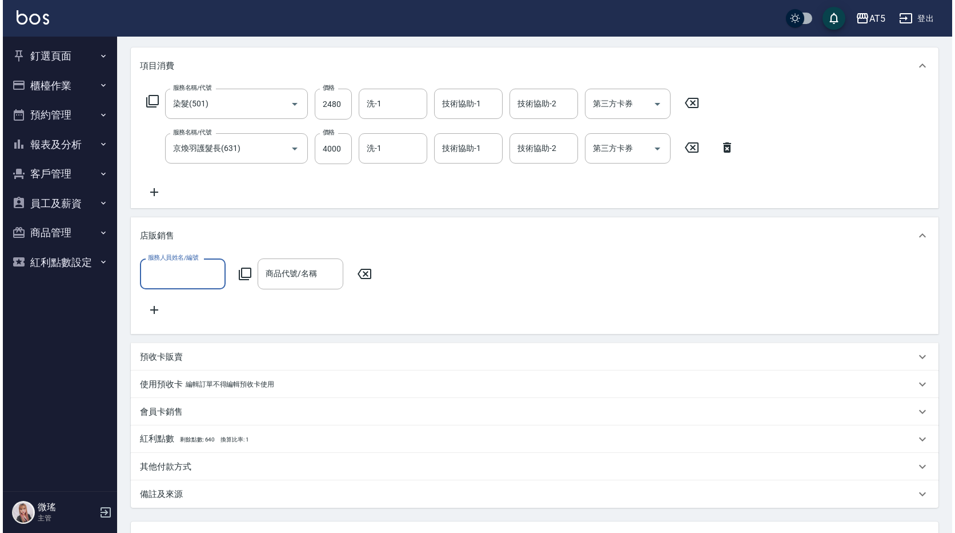
scroll to position [0, 0]
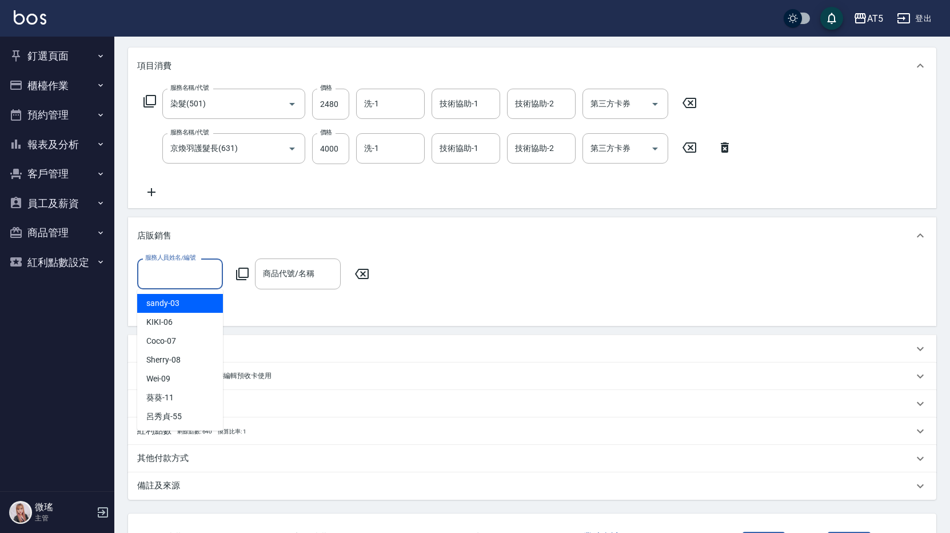
click at [190, 268] on input "服務人員姓名/編號" at bounding box center [179, 273] width 75 height 20
click at [241, 278] on icon at bounding box center [242, 274] width 14 height 14
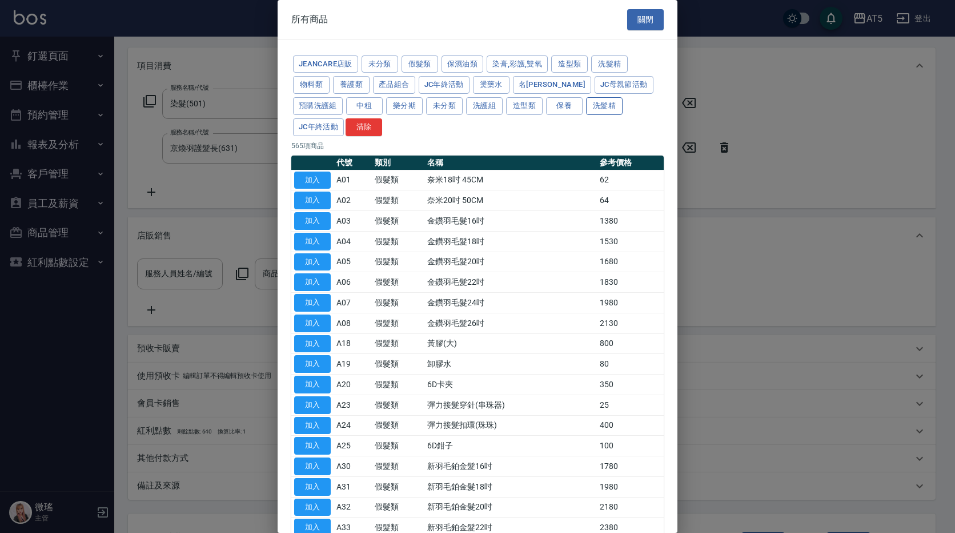
click at [603, 111] on button "洗髮精" at bounding box center [604, 106] width 37 height 18
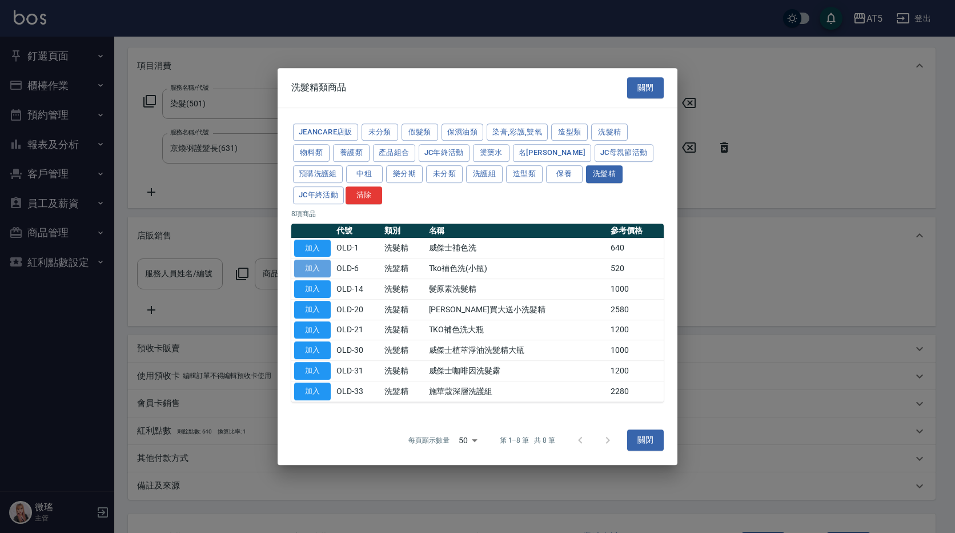
click at [324, 269] on button "加入" at bounding box center [312, 268] width 37 height 18
type input "700"
type input "Tko補色洗(小瓶)"
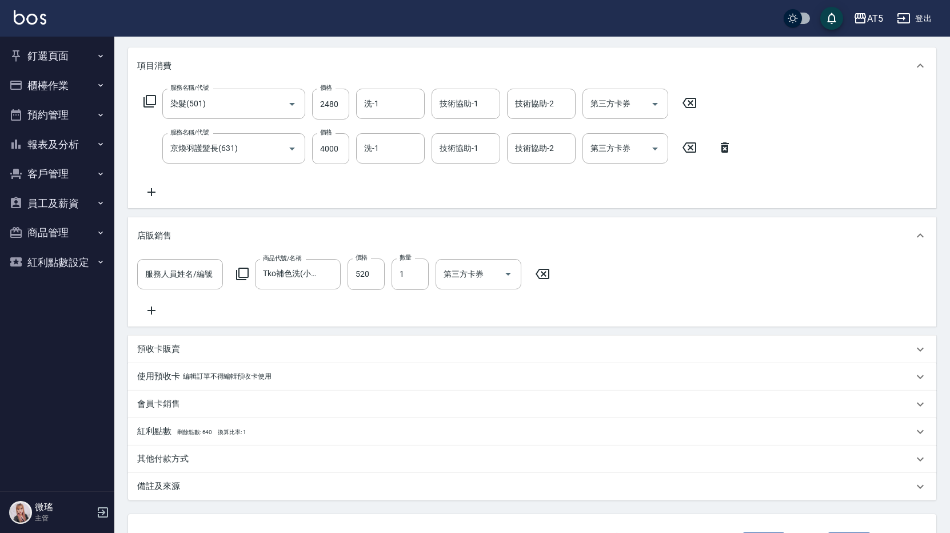
click at [153, 310] on icon at bounding box center [151, 310] width 8 height 8
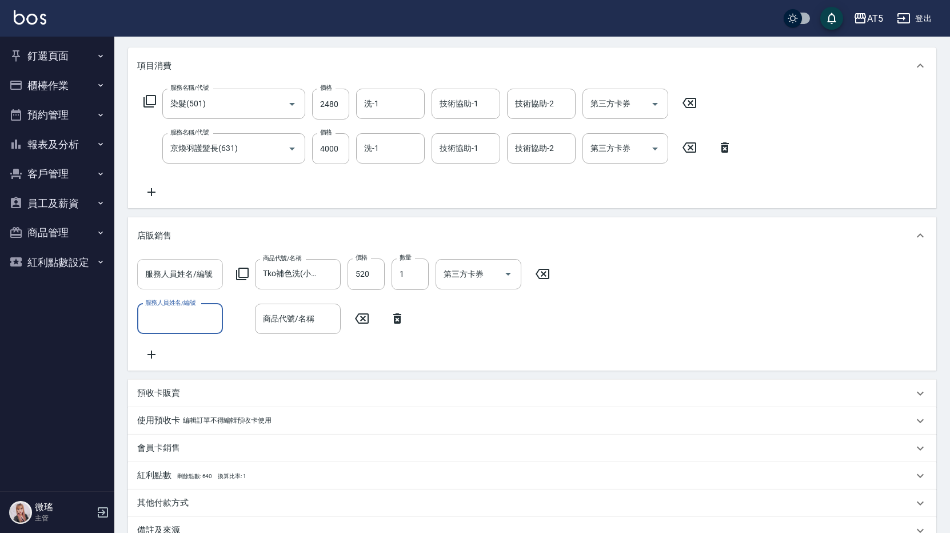
click at [178, 279] on input "服務人員姓名/編號" at bounding box center [179, 274] width 75 height 20
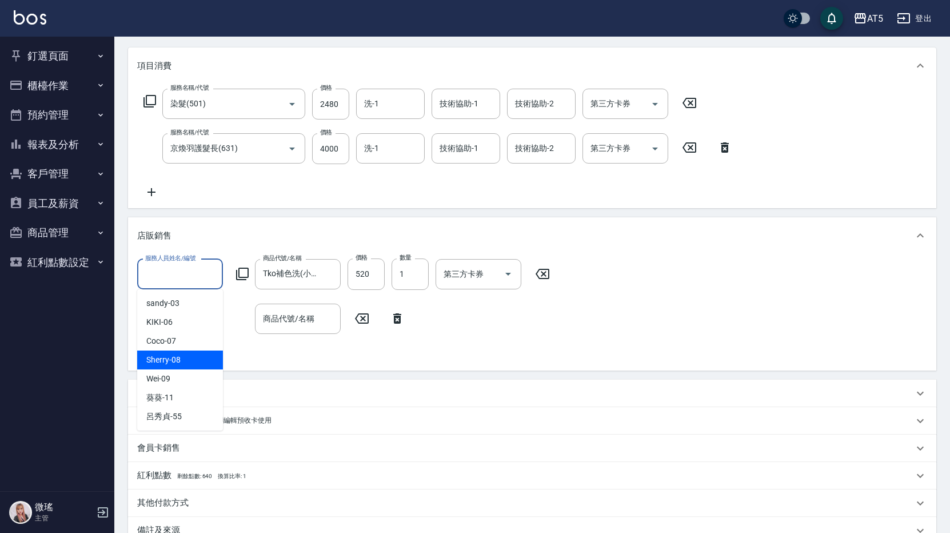
click at [187, 357] on div "Sherry -08" at bounding box center [180, 359] width 86 height 19
type input "Sherry-08"
click at [171, 306] on div "服務人員姓名/編號" at bounding box center [180, 318] width 86 height 30
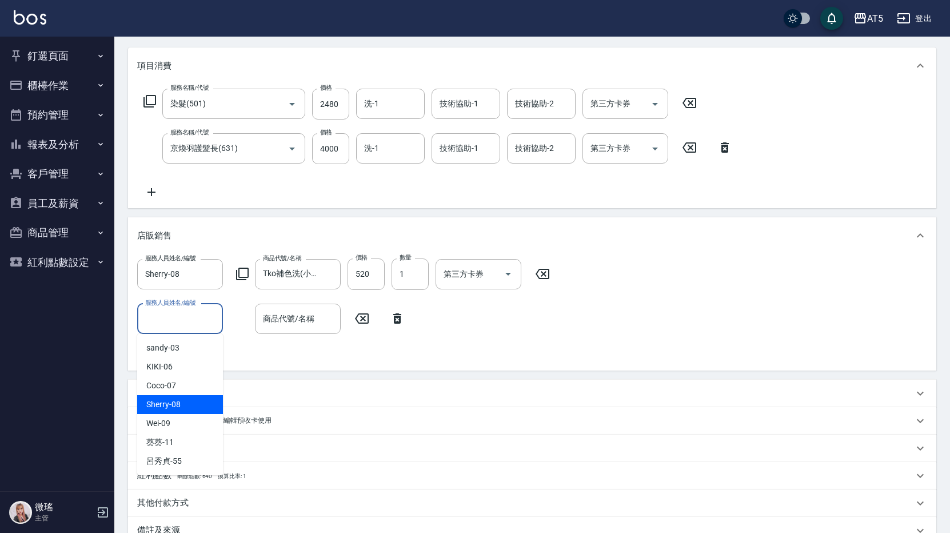
click at [166, 401] on span "Sherry -08" at bounding box center [163, 404] width 34 height 12
type input "Sherry-08"
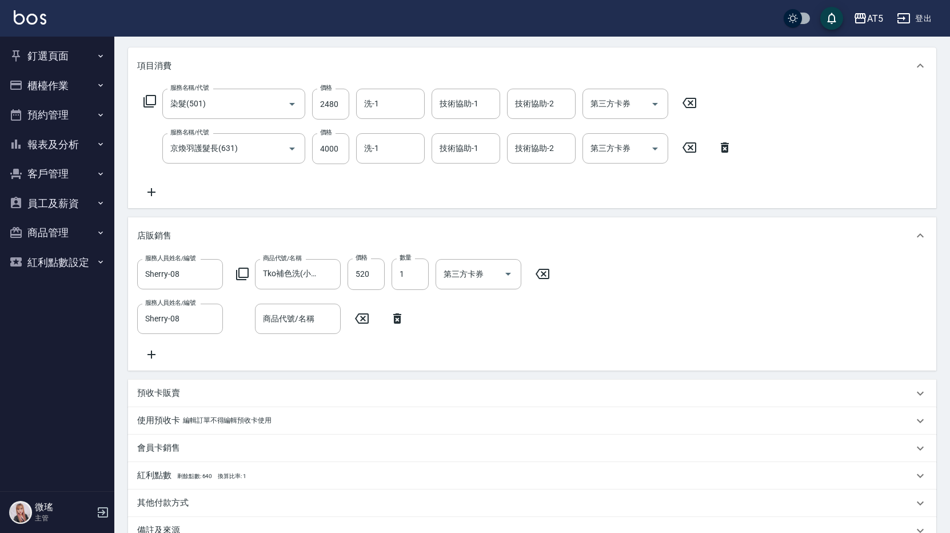
click at [245, 285] on div "服務人員姓名/編號 Sherry-08 服務人員姓名/編號 商品代號/名稱 Tko補色洗(小瓶) 商品代號/名稱 價格 520 價格 數量 1 數量 第三方卡…" at bounding box center [346, 273] width 419 height 31
click at [245, 276] on icon at bounding box center [242, 274] width 14 height 14
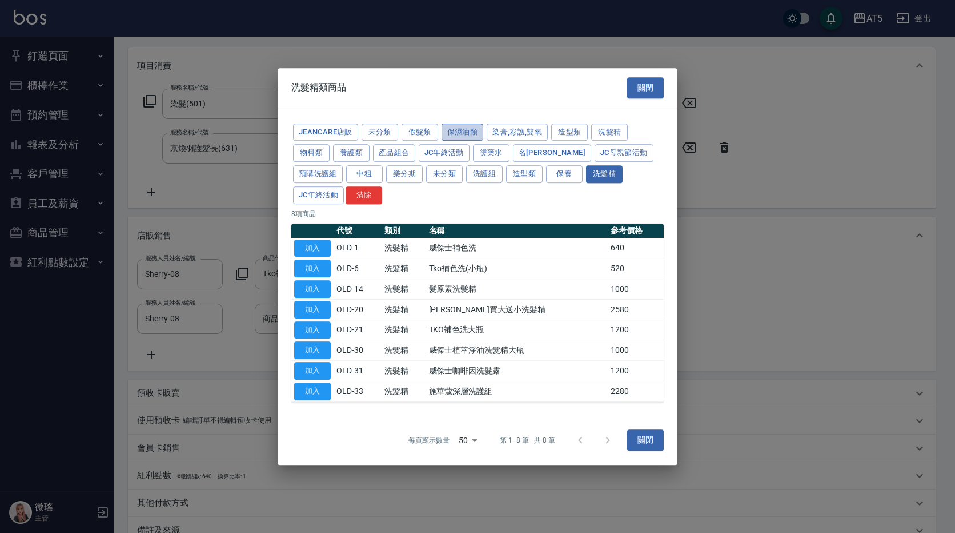
click at [468, 133] on button "保濕油類" at bounding box center [463, 132] width 42 height 18
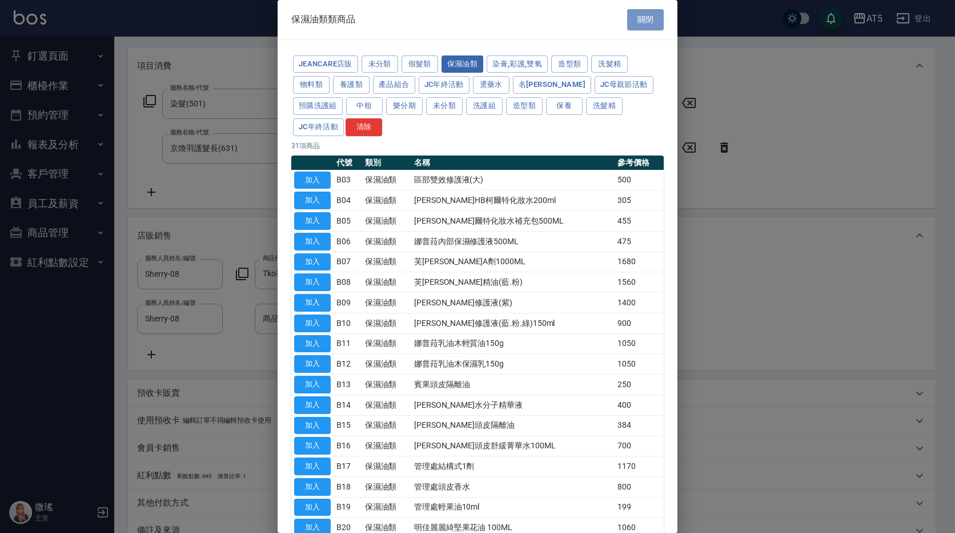
drag, startPoint x: 634, startPoint y: 23, endPoint x: 341, endPoint y: 229, distance: 358.1
click at [633, 24] on button "關閉" at bounding box center [645, 19] width 37 height 21
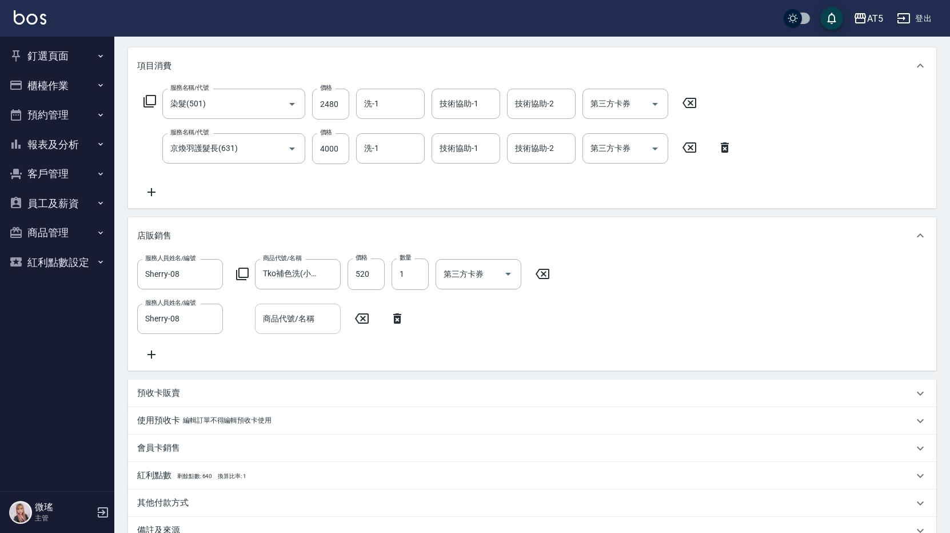
click at [294, 311] on input "商品代號/名稱" at bounding box center [297, 319] width 75 height 20
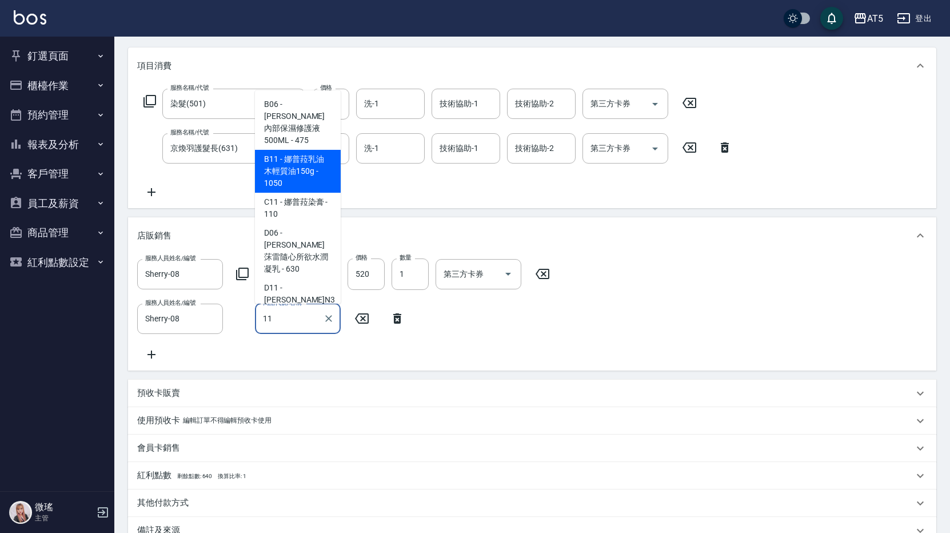
type input "119"
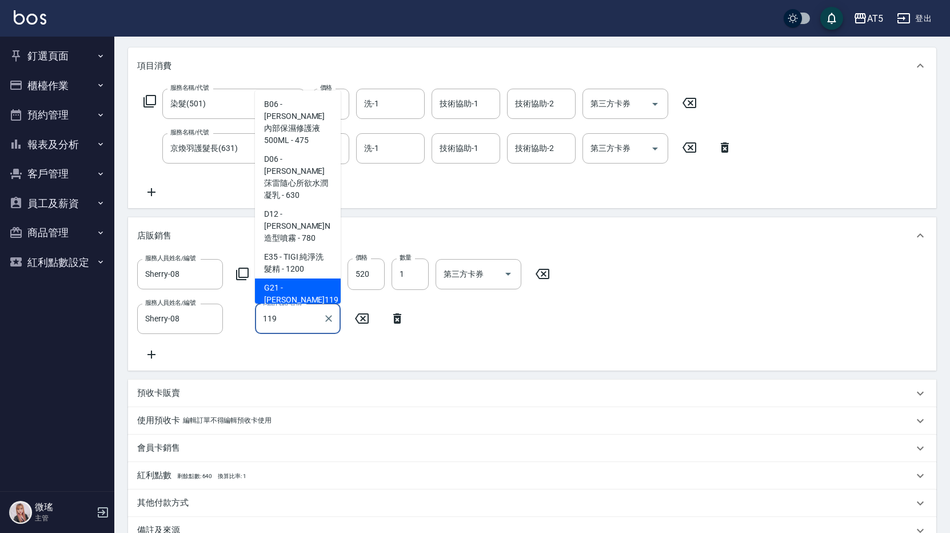
click at [305, 278] on span "G21 - [PERSON_NAME]119急救菁露300ML - 600" at bounding box center [298, 305] width 86 height 55
type input "760"
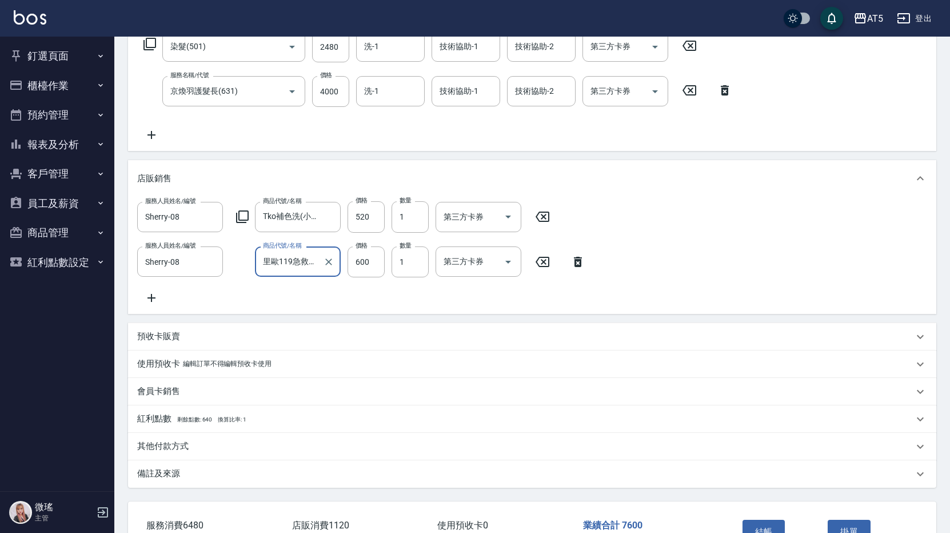
scroll to position [284, 0]
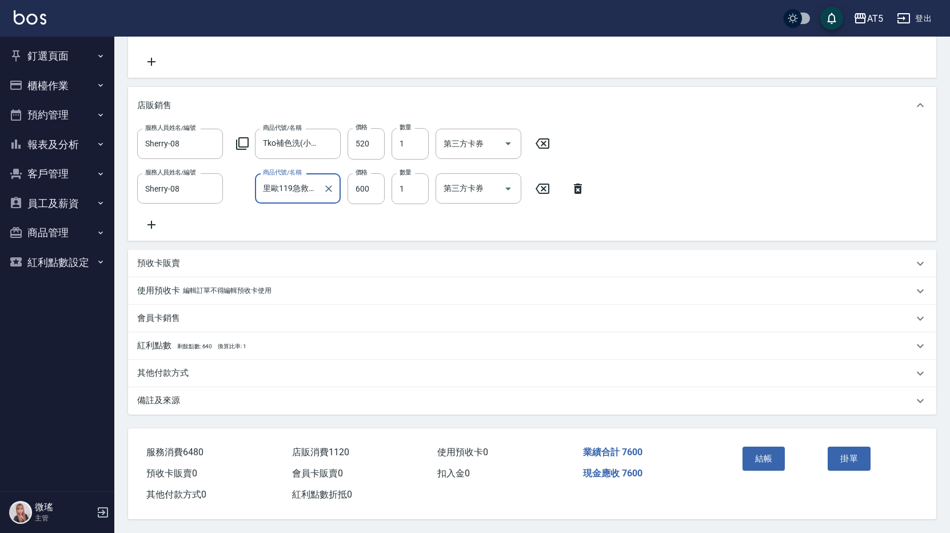
type input "里歐119急救菁露300ML"
click at [233, 373] on div "其他付款方式" at bounding box center [525, 373] width 776 height 12
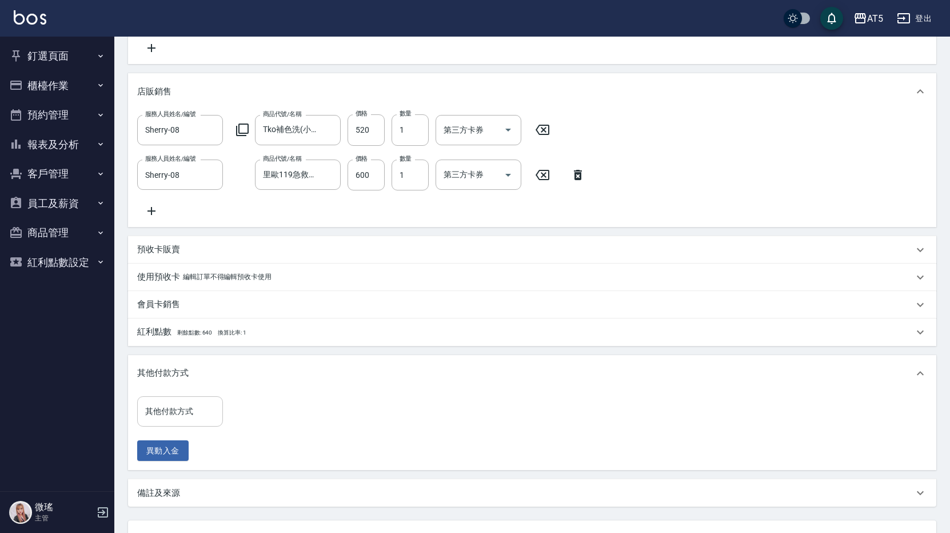
click at [205, 412] on input "其他付款方式" at bounding box center [179, 411] width 75 height 20
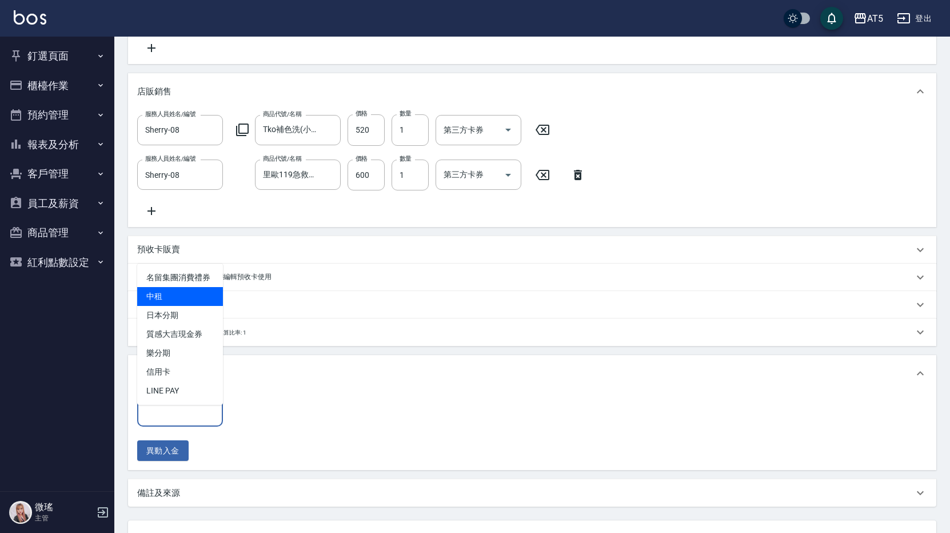
click at [182, 302] on span "中租" at bounding box center [180, 296] width 86 height 19
type input "中租"
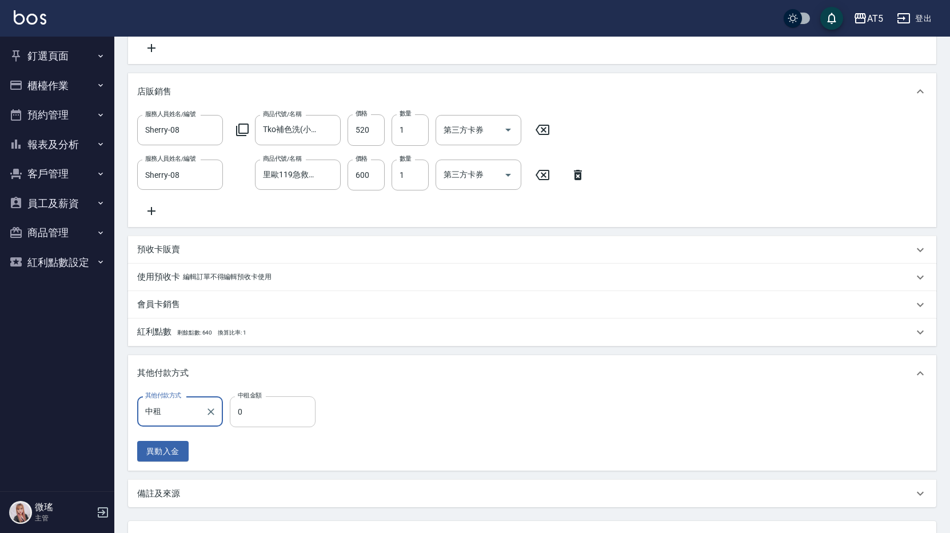
click at [286, 419] on input "0" at bounding box center [273, 411] width 86 height 31
type input "7"
type input "750"
type input "760"
type input "680"
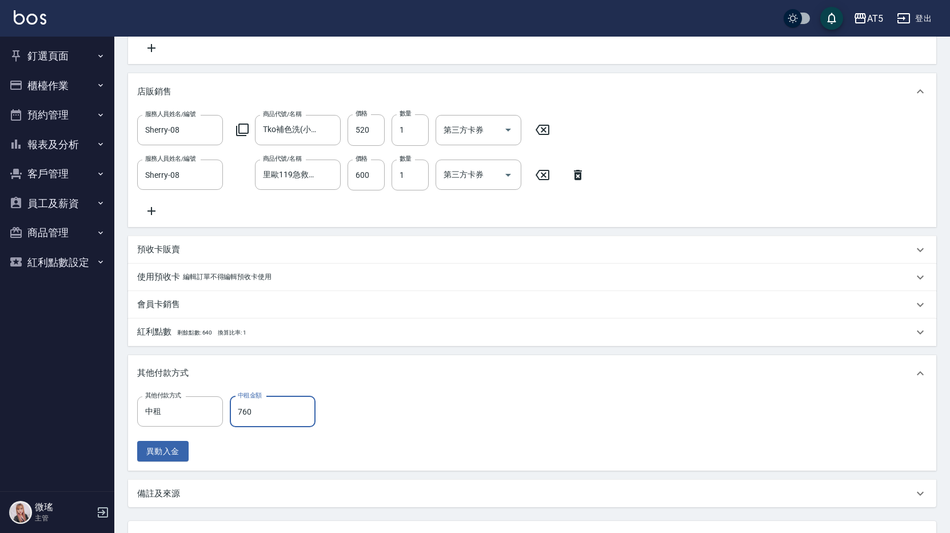
type input "7600"
type input "0"
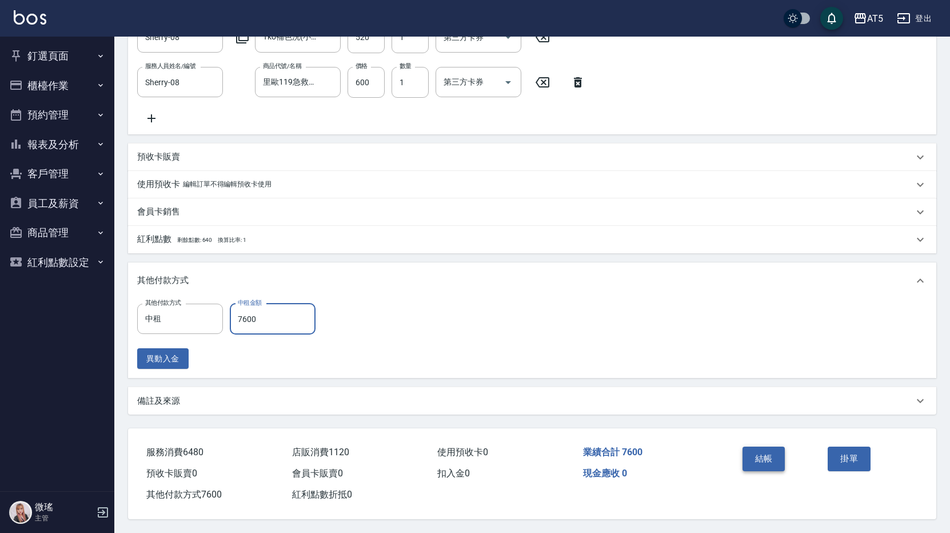
type input "7600"
click at [773, 447] on button "結帳" at bounding box center [763, 458] width 43 height 24
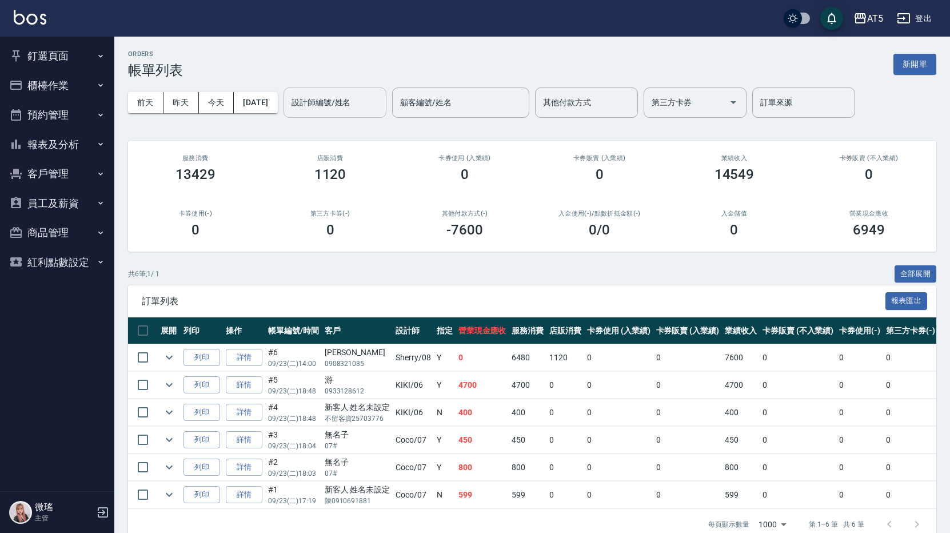
click at [358, 102] on input "設計師編號/姓名" at bounding box center [335, 103] width 93 height 20
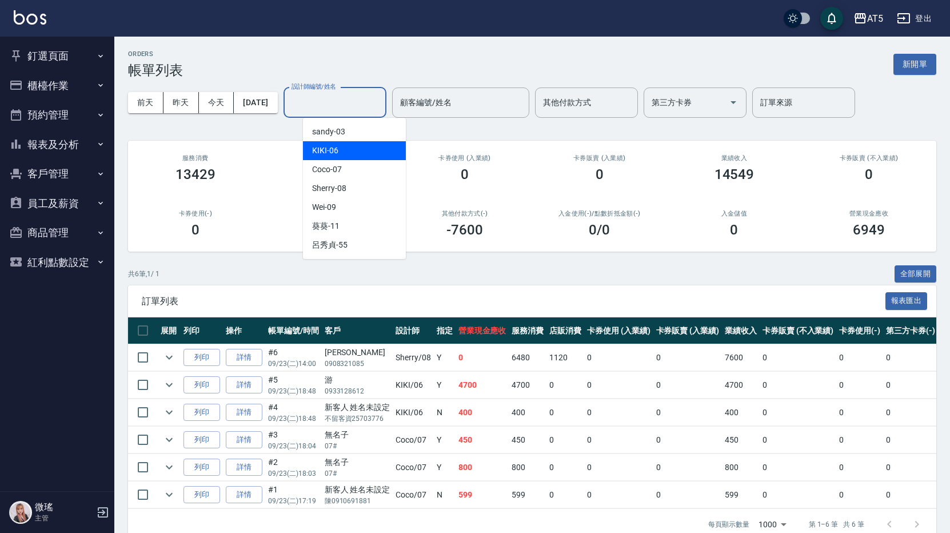
click at [339, 145] on div "KIKI -06" at bounding box center [354, 150] width 103 height 19
type input "KIKI-06"
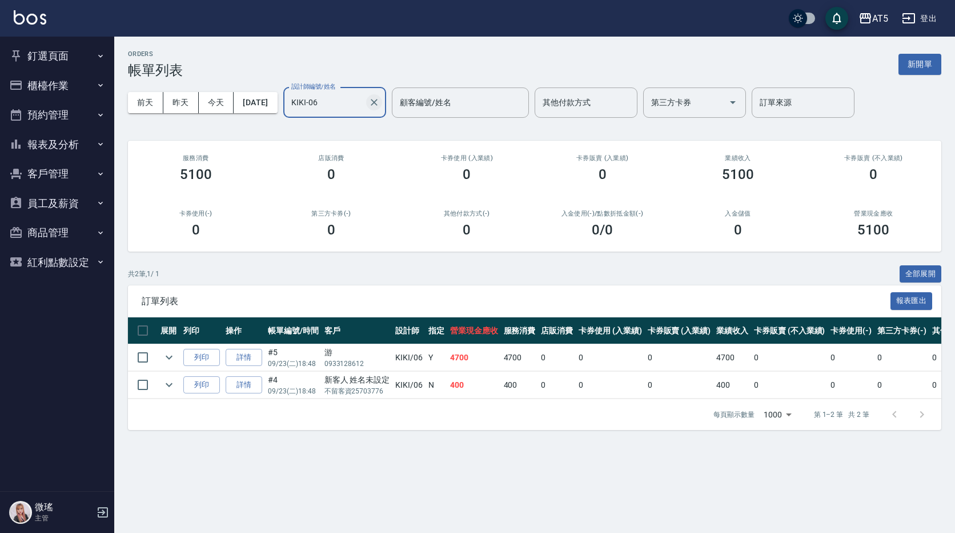
click at [380, 105] on icon "Clear" at bounding box center [374, 102] width 11 height 11
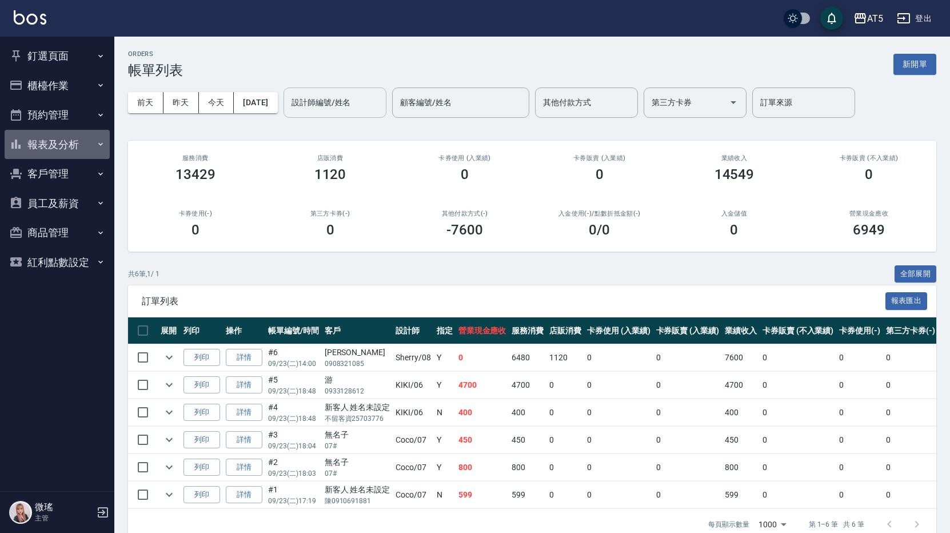
click at [73, 138] on button "報表及分析" at bounding box center [57, 145] width 105 height 30
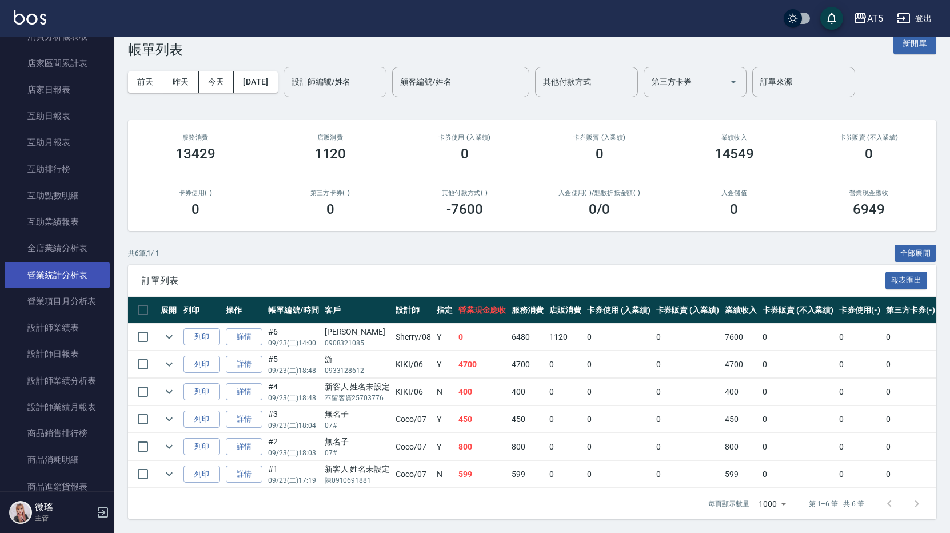
scroll to position [52, 0]
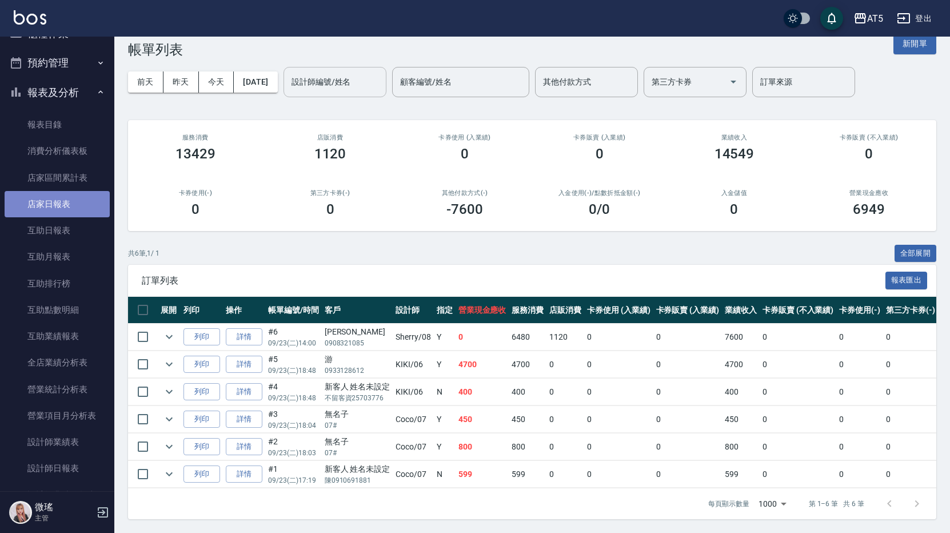
click at [69, 206] on link "店家日報表" at bounding box center [57, 204] width 105 height 26
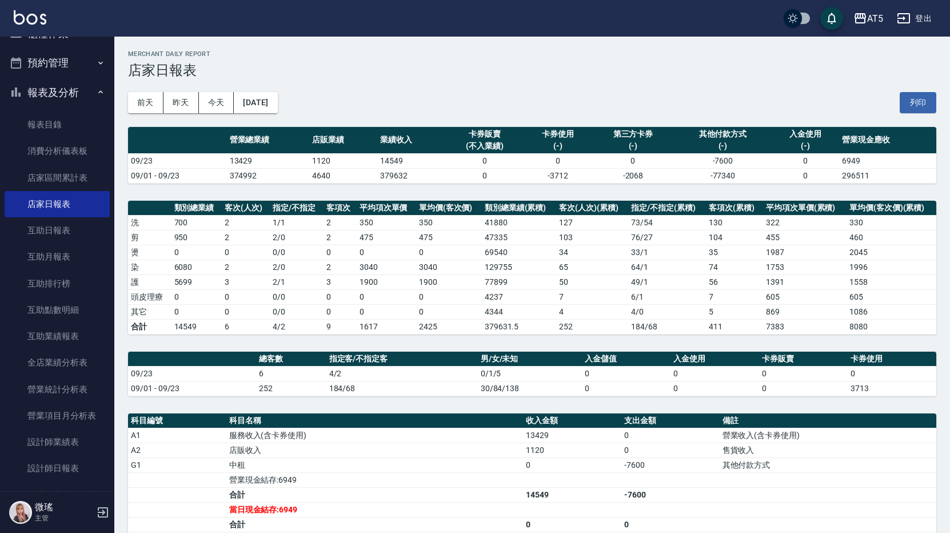
scroll to position [57, 0]
